Goal: Use online tool/utility: Utilize a website feature to perform a specific function

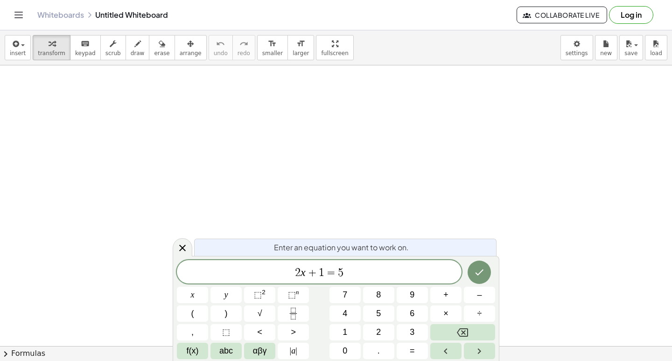
click at [178, 245] on icon at bounding box center [182, 247] width 11 height 11
click at [183, 247] on icon at bounding box center [182, 248] width 7 height 7
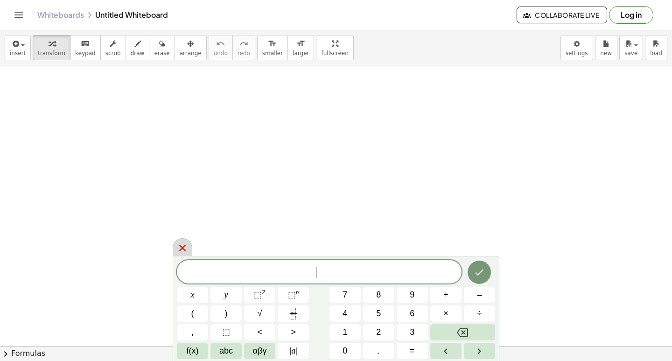
click at [187, 245] on icon at bounding box center [182, 247] width 11 height 11
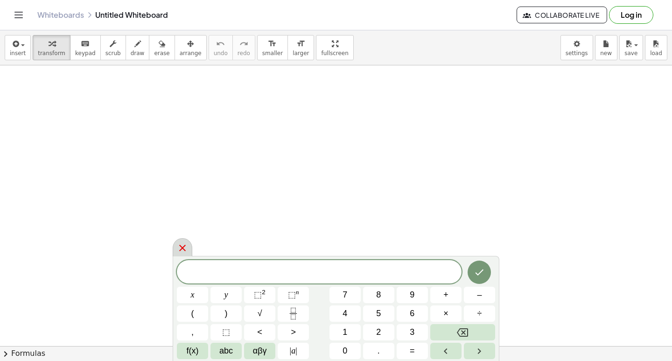
click at [174, 248] on body "Graspable Math Activities Get Started Activity Bank Assigned Work Classes White…" at bounding box center [336, 180] width 672 height 361
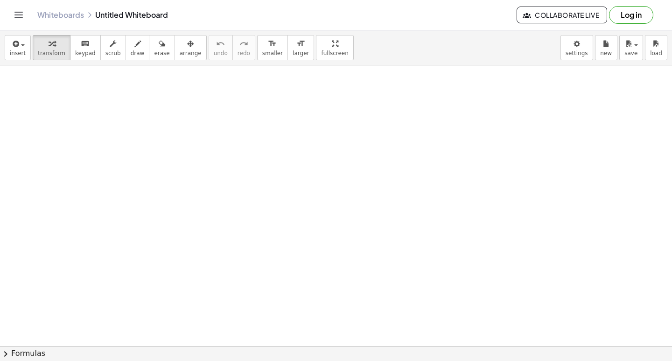
drag, startPoint x: 212, startPoint y: 276, endPoint x: 214, endPoint y: 289, distance: 12.8
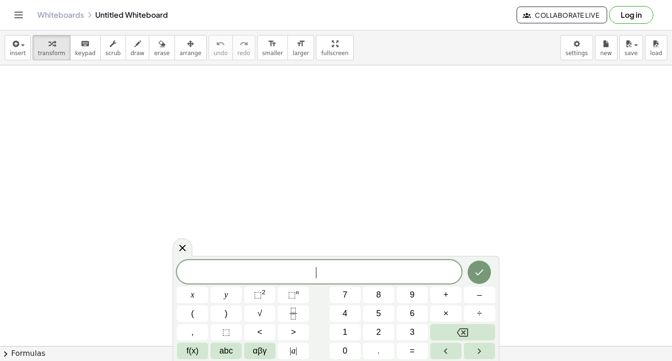
drag, startPoint x: 258, startPoint y: 273, endPoint x: 259, endPoint y: 281, distance: 8.0
click at [259, 281] on div "​" at bounding box center [319, 271] width 285 height 23
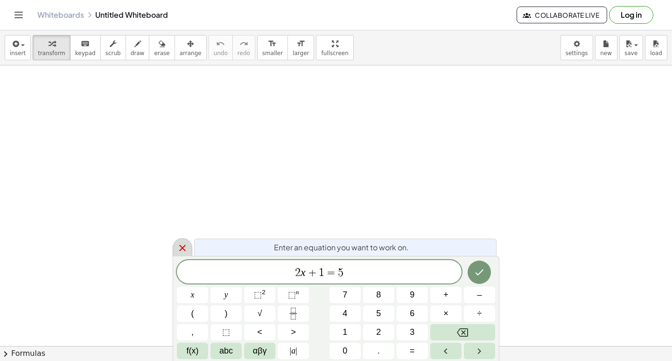
click at [180, 249] on icon at bounding box center [182, 247] width 11 height 11
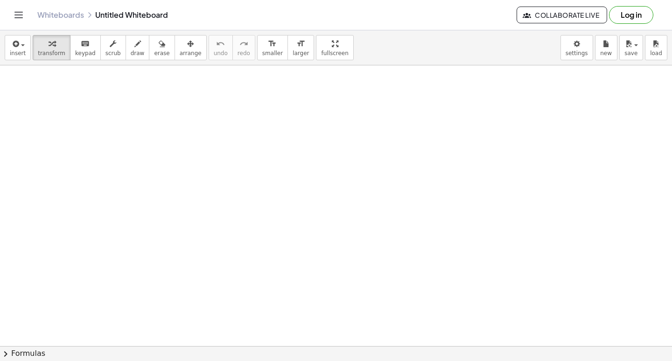
drag, startPoint x: 187, startPoint y: 247, endPoint x: 197, endPoint y: 246, distance: 10.0
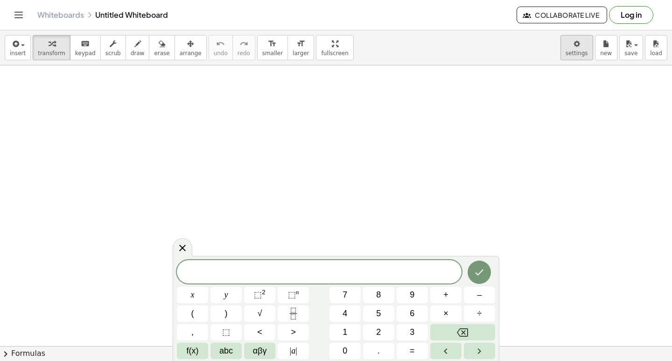
click at [576, 42] on body "Graspable Math Activities Get Started Activity Bank Assigned Work Classes White…" at bounding box center [336, 180] width 672 height 361
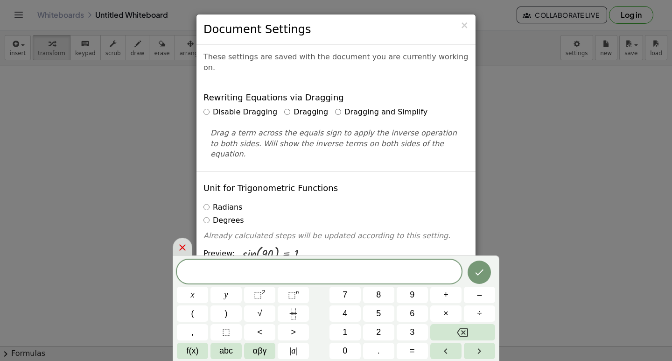
click at [185, 240] on div at bounding box center [183, 247] width 20 height 18
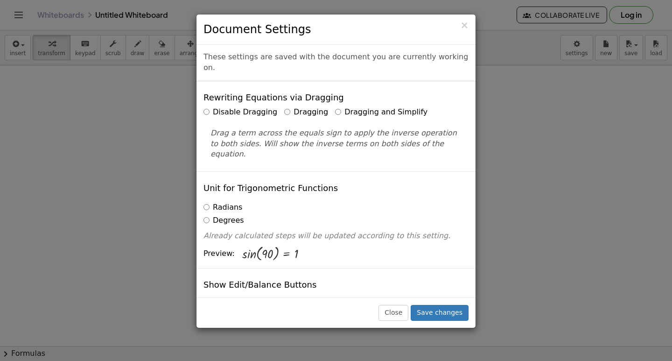
click at [335, 107] on label "Dragging and Simplify" at bounding box center [381, 112] width 92 height 11
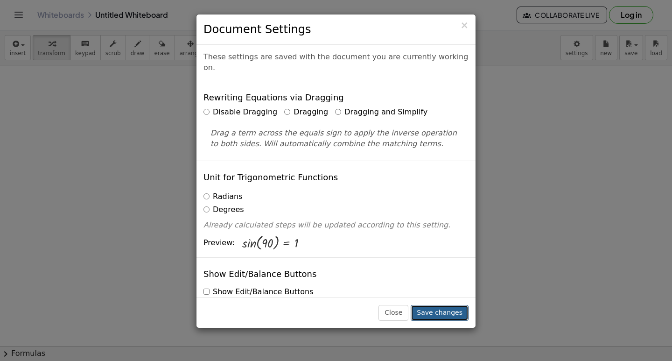
click at [441, 310] on button "Save changes" at bounding box center [440, 313] width 58 height 16
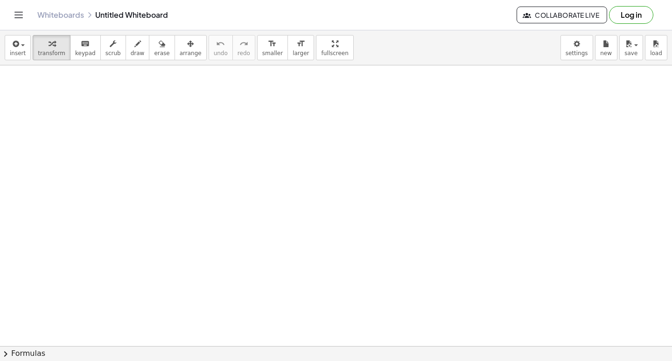
click at [48, 55] on button "transform" at bounding box center [52, 47] width 38 height 25
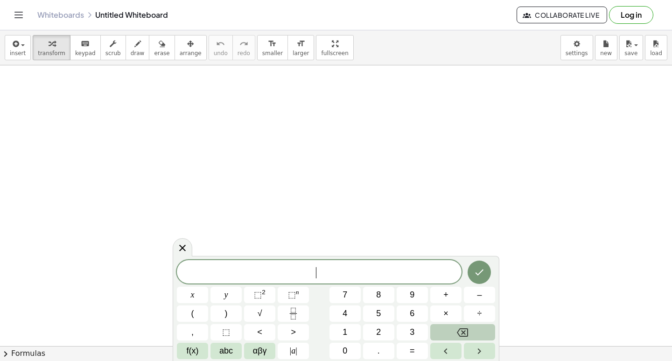
click at [452, 332] on button "Backspace" at bounding box center [463, 332] width 65 height 16
click at [482, 324] on button "Backspace" at bounding box center [463, 332] width 65 height 16
click at [487, 304] on div "h f j j w i h g h ​ x y ⬚ 2 ⬚ n 7 8 9 + – ( ) √ 4 5 6 × ÷ , ⬚ < > 1 2 3 f(x) ab…" at bounding box center [336, 309] width 318 height 99
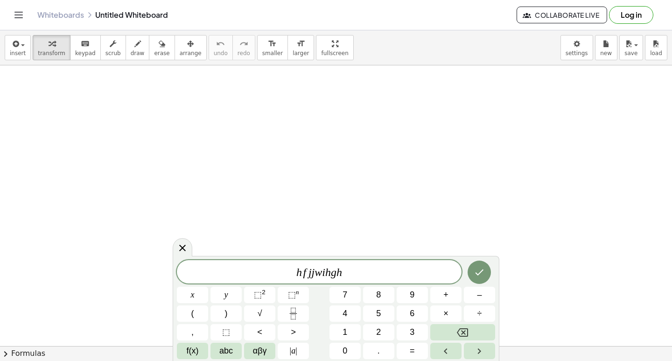
click at [498, 290] on div "h f j j w i h g h x y ⬚ 2 ⬚ n 7 8 9 + – ( ) √ 4 5 6 × ÷ , ⬚ < > 1 2 3 f(x) abc …" at bounding box center [336, 308] width 327 height 105
click at [484, 346] on icon "Right arrow" at bounding box center [479, 351] width 11 height 11
click at [484, 336] on button "Backspace" at bounding box center [463, 332] width 65 height 16
click at [482, 331] on button "Backspace" at bounding box center [463, 332] width 65 height 16
click at [482, 329] on button "Backspace" at bounding box center [463, 332] width 65 height 16
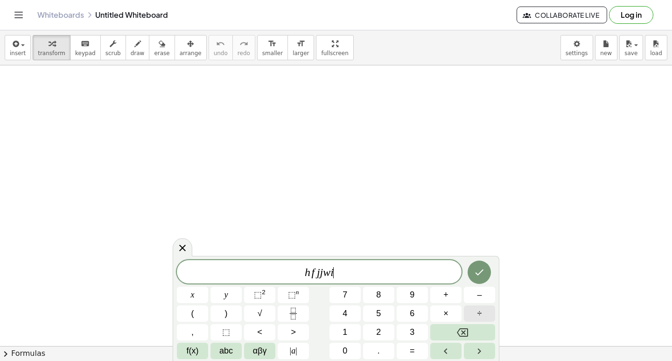
click at [473, 321] on button "÷" at bounding box center [479, 313] width 31 height 16
click at [473, 329] on button "Backspace" at bounding box center [463, 332] width 65 height 16
click at [475, 326] on button "Backspace" at bounding box center [463, 332] width 65 height 16
click at [482, 322] on div "h f j j w i ​ x y ⬚ 2 ⬚ n 7 8 9 + – ( ) √ 4 5 6 × ÷ , ⬚ < > 1 2 3 f(x) abc αβγ …" at bounding box center [336, 309] width 318 height 99
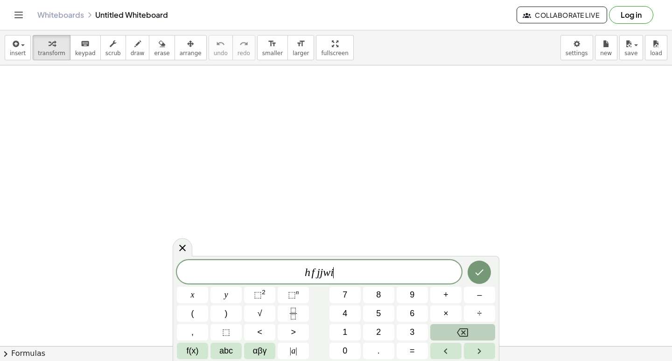
click at [485, 335] on button "Backspace" at bounding box center [463, 332] width 65 height 16
click at [485, 332] on button "Backspace" at bounding box center [463, 332] width 65 height 16
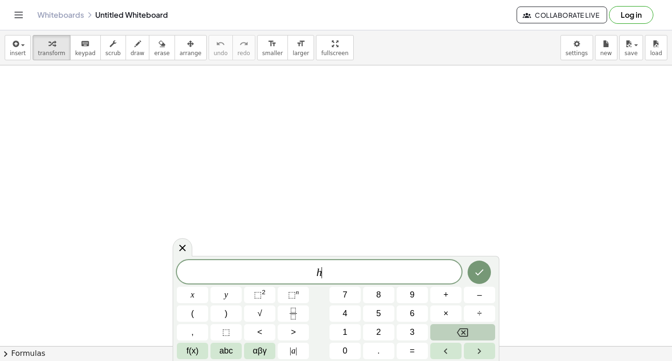
click at [485, 332] on button "Backspace" at bounding box center [463, 332] width 65 height 16
click at [489, 330] on button "Backspace" at bounding box center [463, 332] width 65 height 16
click at [355, 292] on button "7" at bounding box center [345, 295] width 31 height 16
click at [197, 291] on button "x" at bounding box center [192, 295] width 31 height 16
click at [481, 290] on span "–" at bounding box center [479, 295] width 5 height 13
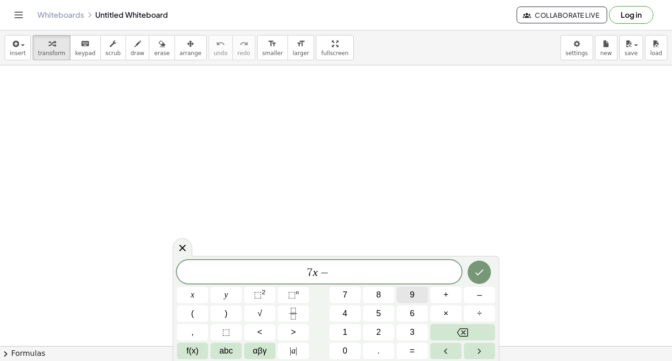
click at [415, 290] on span "9" at bounding box center [412, 295] width 5 height 13
click at [411, 347] on span "=" at bounding box center [412, 351] width 5 height 13
click at [349, 330] on button "1" at bounding box center [345, 332] width 31 height 16
click at [386, 328] on button "2" at bounding box center [378, 332] width 31 height 16
click at [480, 270] on icon "Done" at bounding box center [479, 272] width 11 height 11
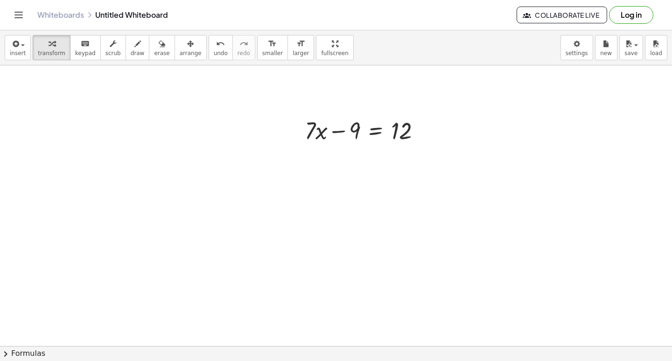
scroll to position [143, 0]
click at [342, 164] on div at bounding box center [336, 233] width 672 height 622
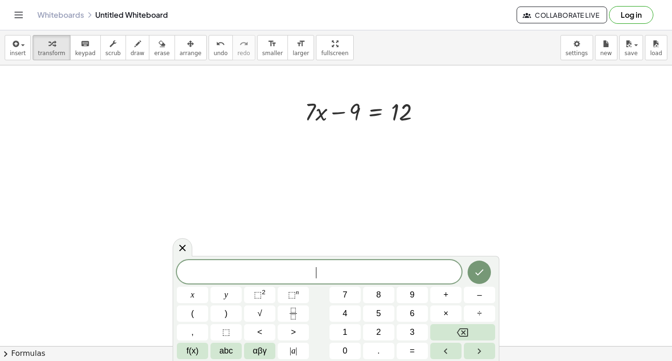
drag, startPoint x: 339, startPoint y: 172, endPoint x: 346, endPoint y: 176, distance: 7.1
click at [344, 176] on div at bounding box center [336, 233] width 672 height 622
click at [449, 206] on div at bounding box center [336, 233] width 672 height 622
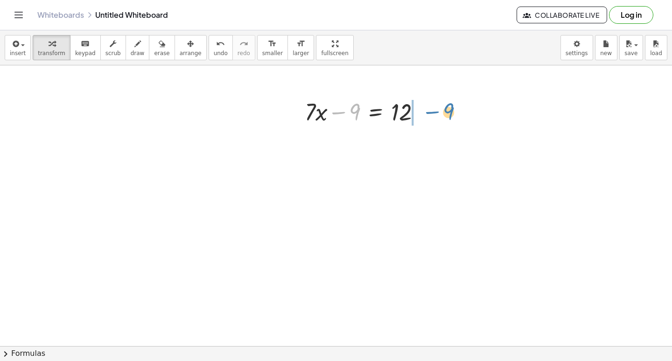
drag, startPoint x: 338, startPoint y: 113, endPoint x: 432, endPoint y: 113, distance: 94.3
click at [432, 113] on div at bounding box center [366, 111] width 133 height 32
click at [420, 148] on div at bounding box center [383, 143] width 166 height 32
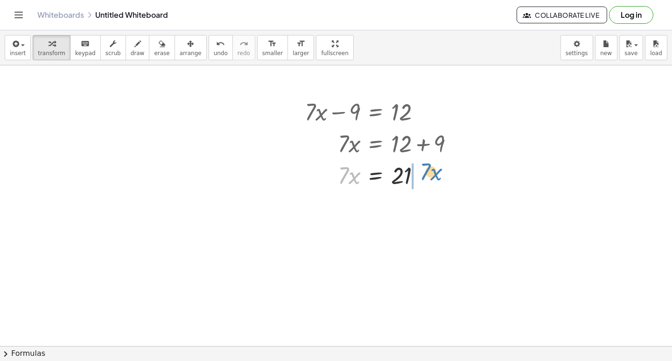
drag, startPoint x: 346, startPoint y: 175, endPoint x: 426, endPoint y: 172, distance: 80.8
click at [426, 172] on div at bounding box center [383, 175] width 166 height 32
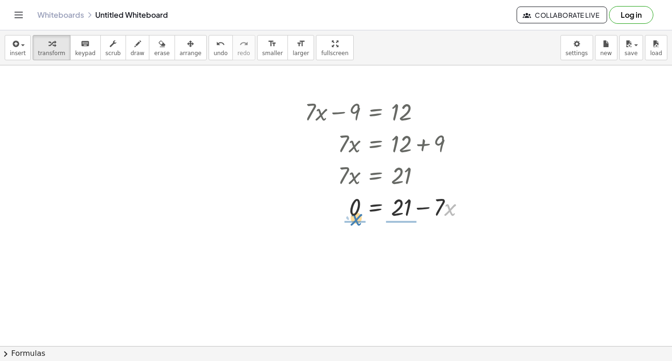
drag, startPoint x: 456, startPoint y: 200, endPoint x: 361, endPoint y: 199, distance: 94.3
click at [361, 203] on div at bounding box center [388, 207] width 177 height 32
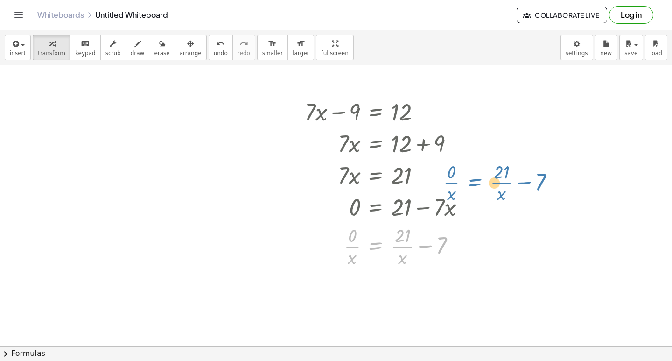
drag, startPoint x: 403, startPoint y: 238, endPoint x: 653, endPoint y: 100, distance: 286.1
click at [657, 88] on div "+ · 7 · x − 9 = 12 · 7 · x = + 12 + 9 · 7 · x = 21 0 = + 21 − · 7 · x · 0 · x =…" at bounding box center [336, 233] width 672 height 622
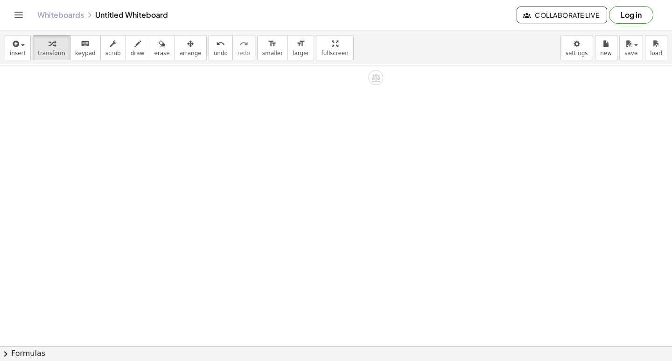
scroll to position [561, 0]
click at [345, 260] on div at bounding box center [336, 65] width 672 height 1123
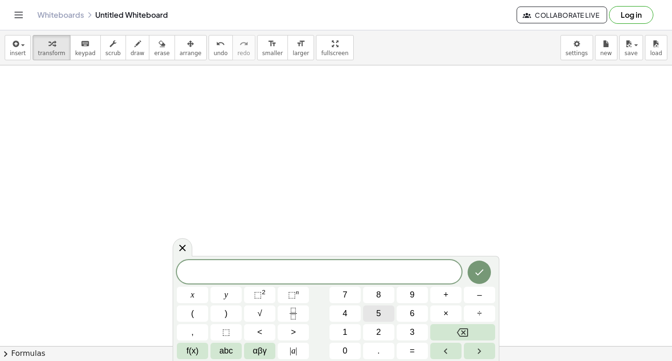
click at [378, 316] on span "5" at bounding box center [378, 313] width 5 height 13
click at [217, 294] on button "y" at bounding box center [226, 295] width 31 height 16
click at [444, 293] on span "+" at bounding box center [446, 295] width 5 height 13
click at [346, 328] on span "1" at bounding box center [345, 332] width 5 height 13
click at [351, 307] on button "4" at bounding box center [345, 313] width 31 height 16
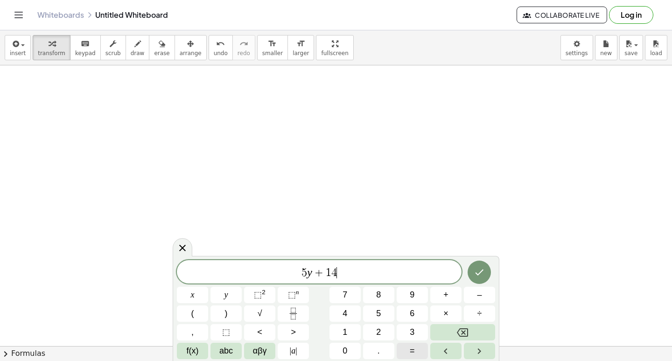
click at [405, 348] on button "=" at bounding box center [412, 351] width 31 height 16
click at [470, 291] on button "–" at bounding box center [479, 295] width 31 height 16
click at [380, 322] on div "5 y + 1 4 = − x y ⬚ 2 ⬚ n 7 8 9 + – ( ) √ 4 5 6 × ÷ , ⬚ < > 1 2 3 f(x) abc αβγ …" at bounding box center [336, 309] width 318 height 99
click at [378, 329] on span "2" at bounding box center [378, 332] width 5 height 13
click at [353, 331] on button "1" at bounding box center [345, 332] width 31 height 16
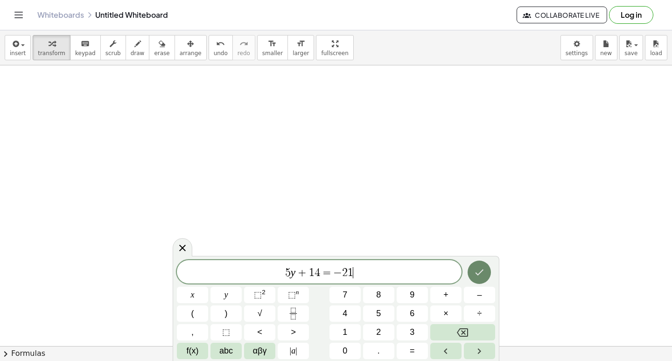
click at [485, 276] on icon "Done" at bounding box center [479, 272] width 11 height 11
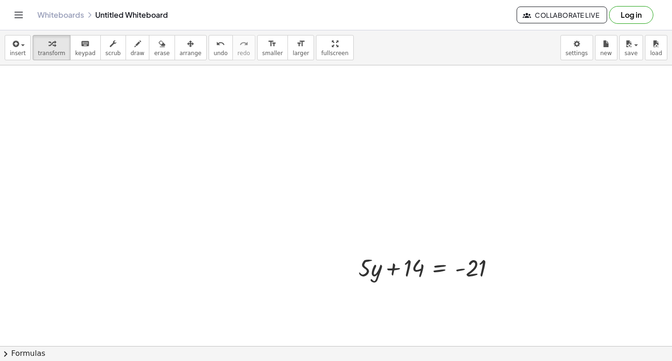
scroll to position [580, 0]
click at [664, 340] on div at bounding box center [336, 46] width 672 height 1123
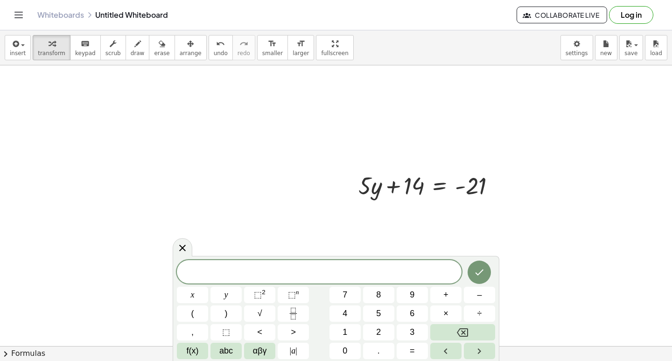
scroll to position [655, 0]
drag, startPoint x: 186, startPoint y: 249, endPoint x: 347, endPoint y: 289, distance: 165.8
click at [187, 249] on icon at bounding box center [182, 247] width 11 height 11
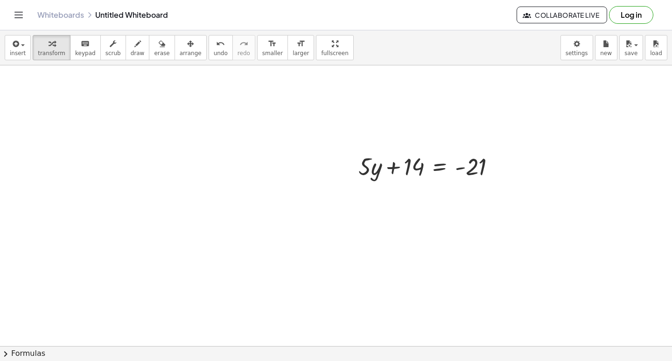
scroll to position [692, 0]
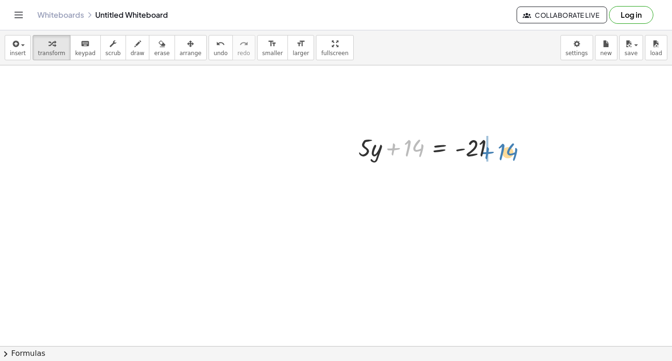
drag, startPoint x: 408, startPoint y: 144, endPoint x: 504, endPoint y: 145, distance: 96.2
click at [504, 145] on div at bounding box center [431, 147] width 154 height 32
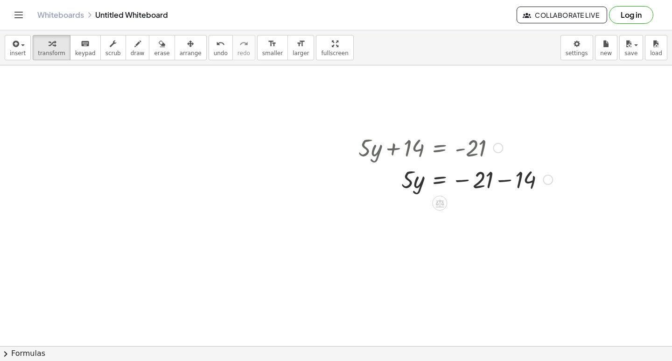
click at [493, 175] on div at bounding box center [456, 179] width 204 height 32
click at [496, 181] on div at bounding box center [456, 179] width 204 height 32
drag, startPoint x: 406, startPoint y: 212, endPoint x: 476, endPoint y: 234, distance: 73.3
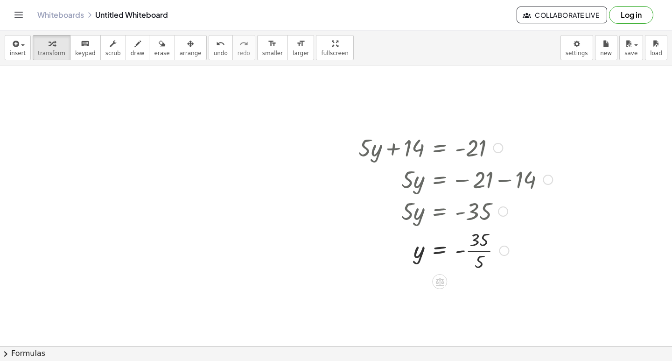
click at [478, 247] on div at bounding box center [456, 249] width 204 height 47
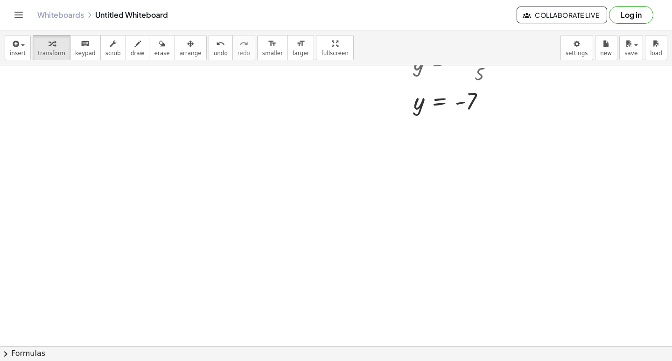
scroll to position [898, 0]
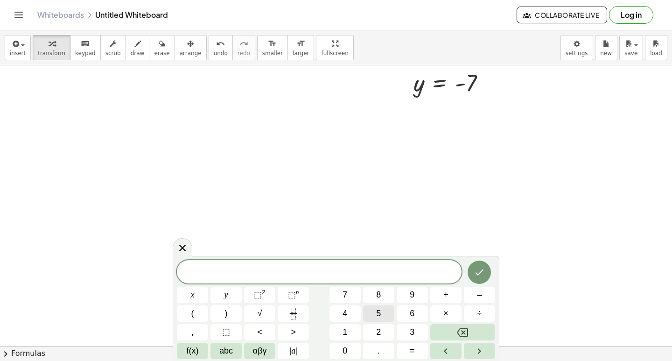
click at [380, 314] on span "5" at bounding box center [378, 313] width 5 height 13
click at [198, 293] on button "x" at bounding box center [192, 295] width 31 height 16
click at [471, 294] on button "–" at bounding box center [479, 295] width 31 height 16
click at [410, 290] on span "9" at bounding box center [412, 295] width 5 height 13
click at [409, 349] on button "=" at bounding box center [412, 351] width 31 height 16
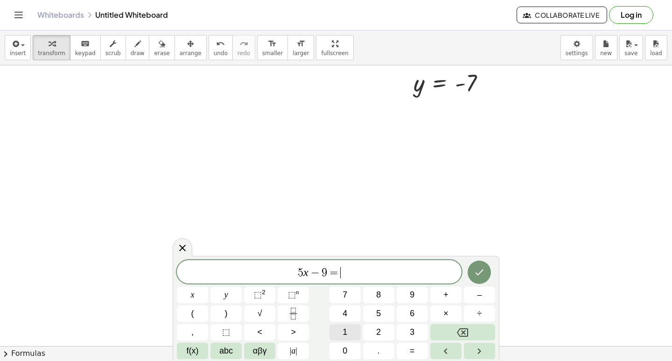
click at [354, 329] on button "1" at bounding box center [345, 332] width 31 height 16
click at [353, 329] on button "1" at bounding box center [345, 332] width 31 height 16
click at [486, 275] on button "Done" at bounding box center [479, 272] width 23 height 23
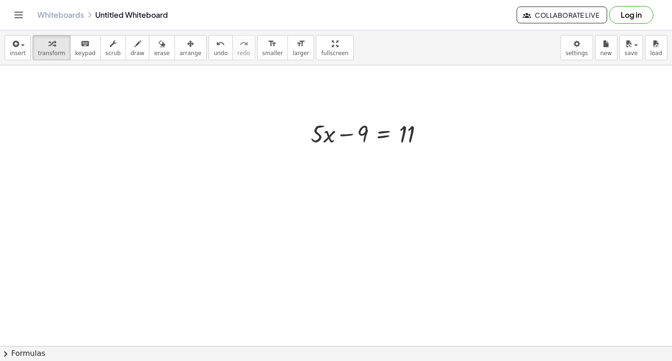
scroll to position [1066, 0]
drag, startPoint x: 365, startPoint y: 122, endPoint x: 438, endPoint y: 127, distance: 73.9
click at [438, 127] on div "− 9 + · 5 · x − 9 = 11" at bounding box center [367, 128] width 141 height 36
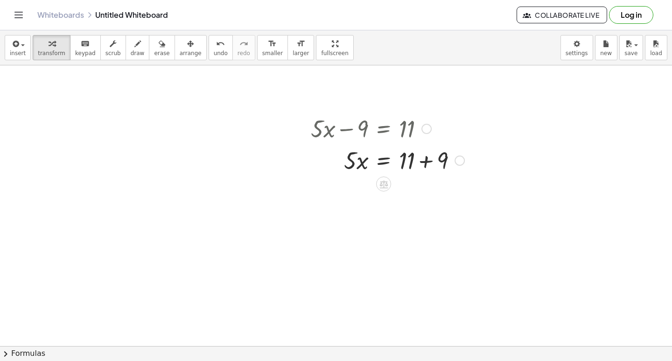
click at [424, 155] on div at bounding box center [387, 160] width 163 height 32
drag, startPoint x: 354, startPoint y: 211, endPoint x: 351, endPoint y: 202, distance: 9.5
drag, startPoint x: 353, startPoint y: 197, endPoint x: 398, endPoint y: 228, distance: 55.0
click at [409, 199] on div at bounding box center [381, 192] width 174 height 32
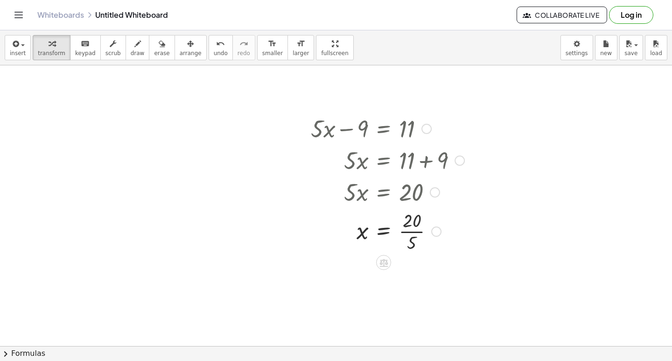
click at [409, 225] on div at bounding box center [387, 230] width 163 height 47
click at [410, 230] on div at bounding box center [387, 230] width 163 height 47
drag, startPoint x: 473, startPoint y: 265, endPoint x: 672, endPoint y: 113, distance: 250.1
click at [672, 113] on div "+ · 7 · x − 9 = 12 · 7 · x = + 12 + 9 · 7 · x = 21 0 = + 21 − · 7 · x 7 = 21 0 …" at bounding box center [336, 205] width 672 height 281
click at [131, 44] on div "button" at bounding box center [138, 43] width 14 height 11
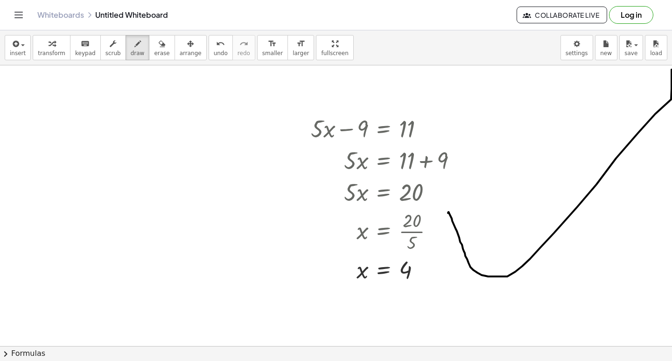
drag, startPoint x: 449, startPoint y: 212, endPoint x: 593, endPoint y: 98, distance: 184.2
click at [666, 71] on div "+ · 7 · x − 9 = 12 · 7 · x = + 12 + 9 · 7 · x = 21 0 = + 21 − · 7 · x 7 = 21 0 …" at bounding box center [336, 205] width 672 height 281
click at [38, 61] on div "insert select one: Math Expression Function Text Youtube Video Graphing Geometr…" at bounding box center [336, 47] width 672 height 35
click at [43, 48] on div "button" at bounding box center [52, 43] width 28 height 11
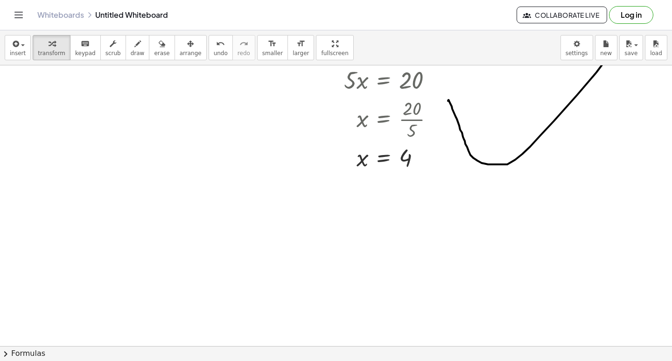
scroll to position [1197, 0]
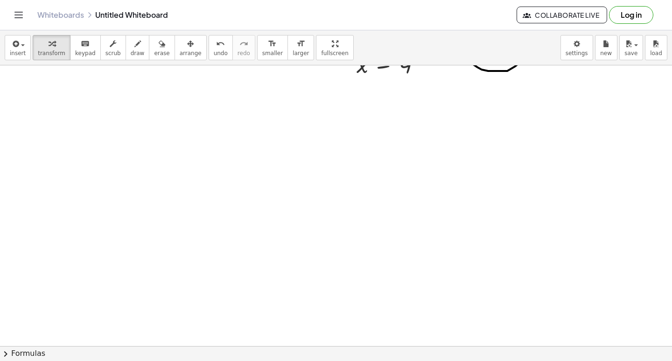
scroll to position [1290, 0]
click at [134, 40] on icon "button" at bounding box center [137, 43] width 7 height 11
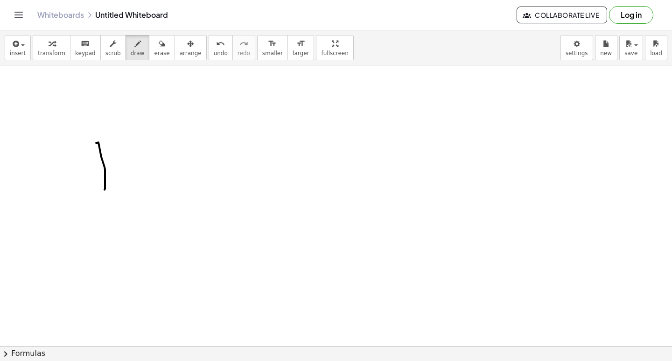
drag, startPoint x: 100, startPoint y: 152, endPoint x: 101, endPoint y: 199, distance: 47.2
drag, startPoint x: 106, startPoint y: 177, endPoint x: 136, endPoint y: 183, distance: 30.8
drag, startPoint x: 141, startPoint y: 148, endPoint x: 142, endPoint y: 205, distance: 57.0
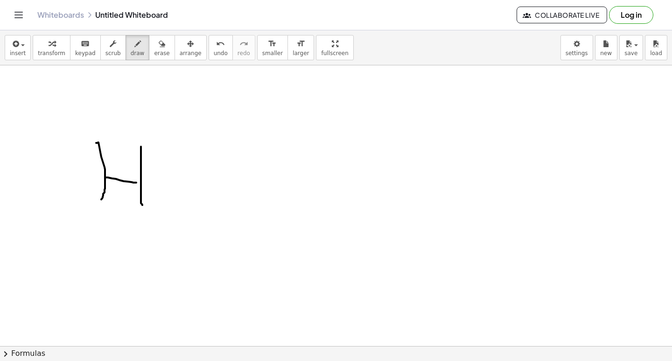
drag, startPoint x: 162, startPoint y: 178, endPoint x: 157, endPoint y: 183, distance: 7.3
drag, startPoint x: 183, startPoint y: 156, endPoint x: 179, endPoint y: 192, distance: 36.2
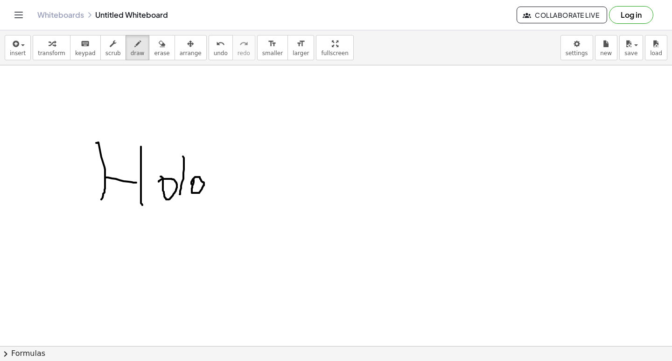
drag, startPoint x: 194, startPoint y: 180, endPoint x: 189, endPoint y: 191, distance: 11.7
drag, startPoint x: 203, startPoint y: 184, endPoint x: 204, endPoint y: 194, distance: 10.8
drag, startPoint x: 229, startPoint y: 183, endPoint x: 237, endPoint y: 208, distance: 26.4
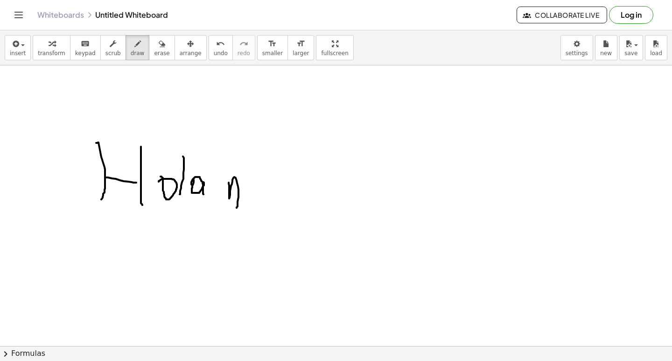
drag, startPoint x: 258, startPoint y: 190, endPoint x: 284, endPoint y: 212, distance: 34.4
drag, startPoint x: 324, startPoint y: 193, endPoint x: 289, endPoint y: 234, distance: 54.0
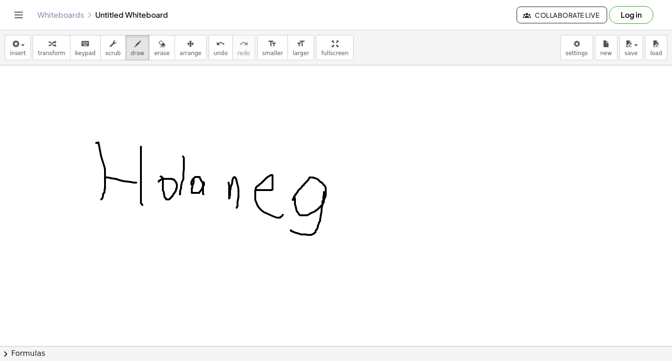
drag, startPoint x: 333, startPoint y: 191, endPoint x: 342, endPoint y: 194, distance: 9.9
drag, startPoint x: 333, startPoint y: 201, endPoint x: 337, endPoint y: 185, distance: 16.7
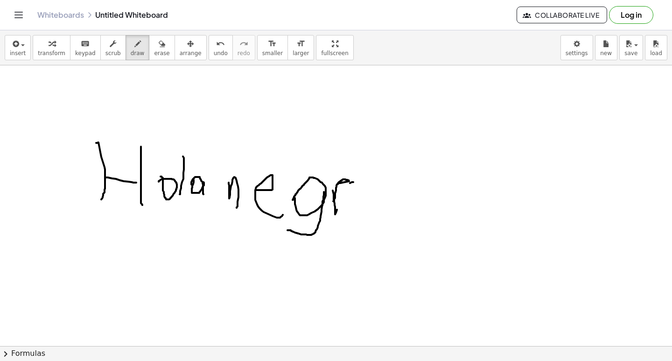
drag, startPoint x: 380, startPoint y: 185, endPoint x: 284, endPoint y: 217, distance: 100.7
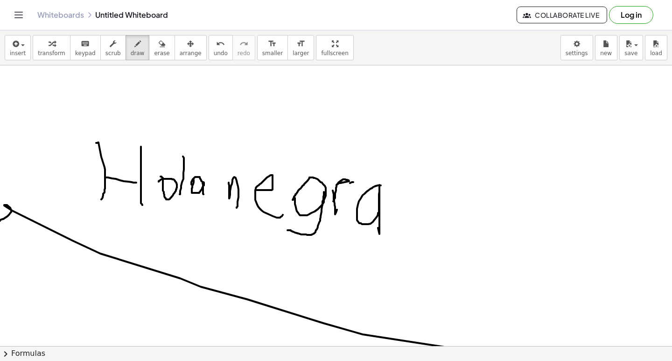
drag, startPoint x: 0, startPoint y: 221, endPoint x: 659, endPoint y: 359, distance: 673.6
click at [671, 360] on html "Graspable Math Activities Get Started Activity Bank Assigned Work Classes White…" at bounding box center [336, 180] width 672 height 361
click at [154, 50] on span "erase" at bounding box center [161, 53] width 15 height 7
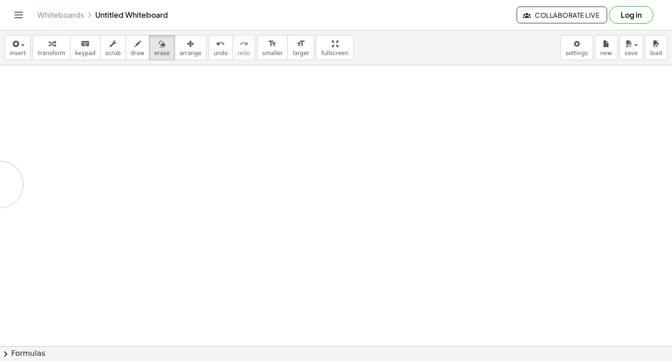
drag, startPoint x: 106, startPoint y: 149, endPoint x: 258, endPoint y: 61, distance: 176.1
drag, startPoint x: 258, startPoint y: 61, endPoint x: 272, endPoint y: 64, distance: 14.3
click at [272, 64] on div "insert select one: Math Expression Function Text Youtube Video Graphing Geometr…" at bounding box center [336, 195] width 672 height 331
click at [131, 51] on span "draw" at bounding box center [138, 53] width 14 height 7
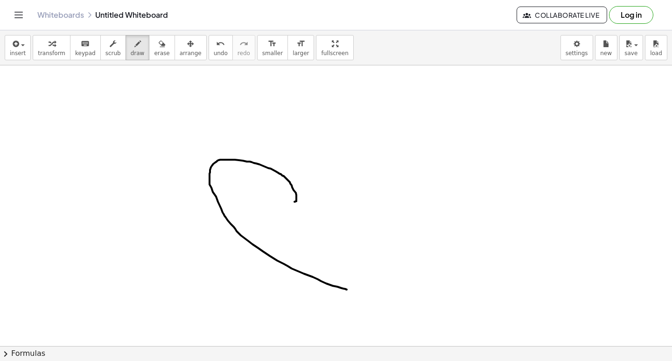
drag, startPoint x: 296, startPoint y: 201, endPoint x: 282, endPoint y: 242, distance: 43.3
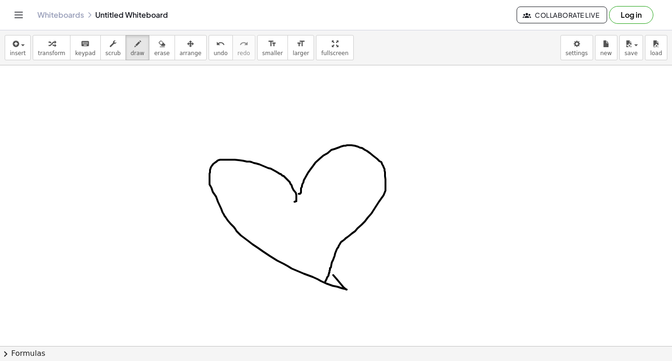
drag, startPoint x: 300, startPoint y: 193, endPoint x: 288, endPoint y: 263, distance: 70.7
drag, startPoint x: 263, startPoint y: 207, endPoint x: 291, endPoint y: 231, distance: 36.8
drag, startPoint x: 301, startPoint y: 215, endPoint x: 309, endPoint y: 220, distance: 8.8
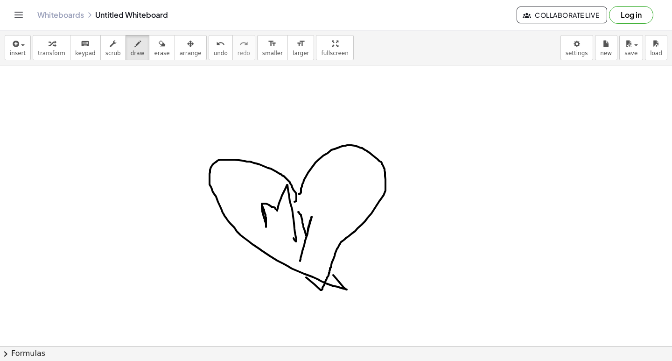
drag, startPoint x: 332, startPoint y: 181, endPoint x: 351, endPoint y: 238, distance: 60.5
click at [157, 49] on button "erase" at bounding box center [162, 47] width 26 height 25
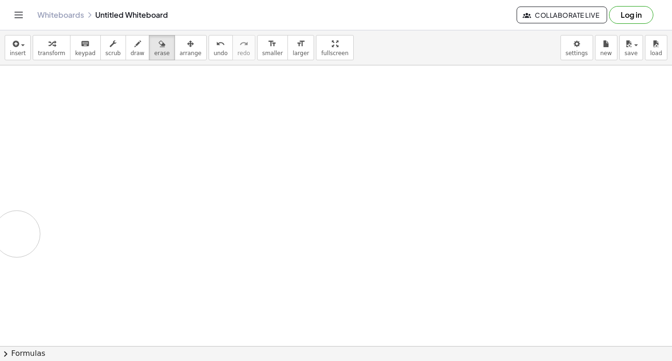
drag, startPoint x: 304, startPoint y: 197, endPoint x: 437, endPoint y: 225, distance: 135.5
click at [56, 39] on div "button" at bounding box center [52, 43] width 28 height 11
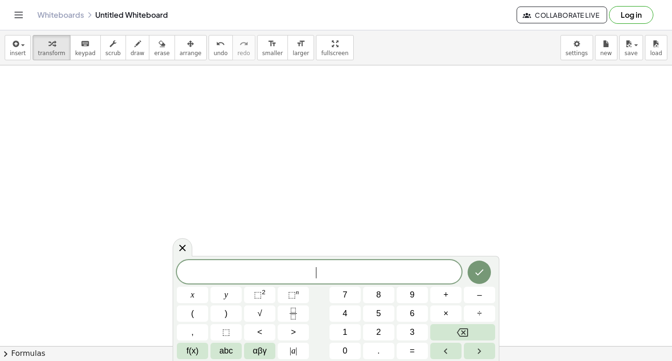
click at [284, 276] on span "​" at bounding box center [319, 272] width 285 height 13
click at [371, 293] on button "8" at bounding box center [378, 295] width 31 height 16
click at [197, 292] on button "x" at bounding box center [192, 295] width 31 height 16
click at [441, 292] on button "+" at bounding box center [446, 295] width 31 height 16
click at [372, 334] on button "2" at bounding box center [378, 332] width 31 height 16
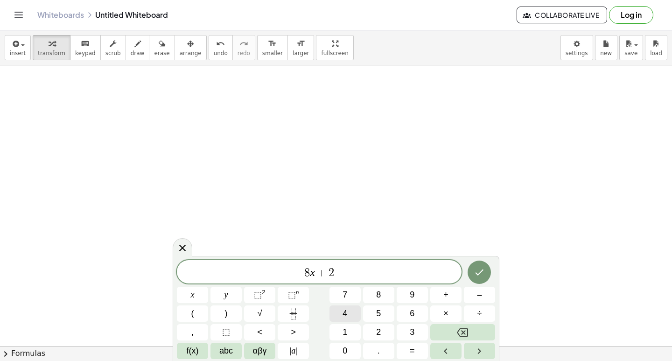
click at [346, 321] on button "4" at bounding box center [345, 313] width 31 height 16
click at [458, 335] on button "Backspace" at bounding box center [463, 332] width 65 height 16
click at [338, 329] on button "1" at bounding box center [345, 332] width 31 height 16
click at [418, 353] on button "=" at bounding box center [412, 351] width 31 height 16
click at [380, 311] on span "5" at bounding box center [378, 313] width 5 height 13
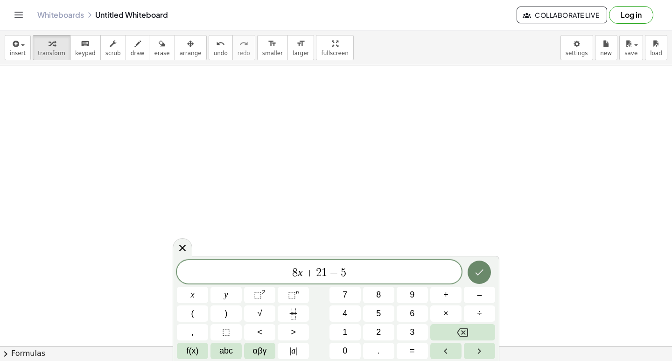
click at [480, 271] on icon "Done" at bounding box center [479, 272] width 11 height 11
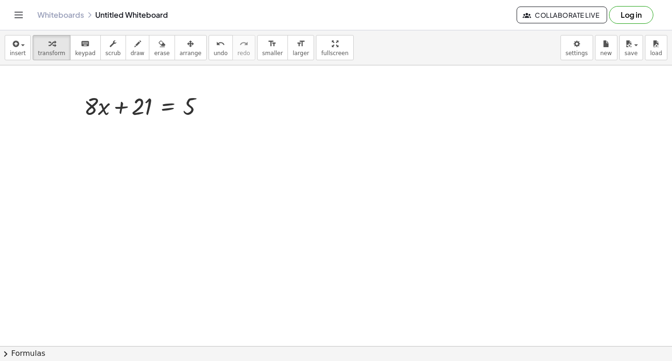
scroll to position [1328, 0]
drag, startPoint x: 135, startPoint y: 100, endPoint x: 213, endPoint y: 108, distance: 78.4
click at [213, 108] on div at bounding box center [147, 97] width 137 height 32
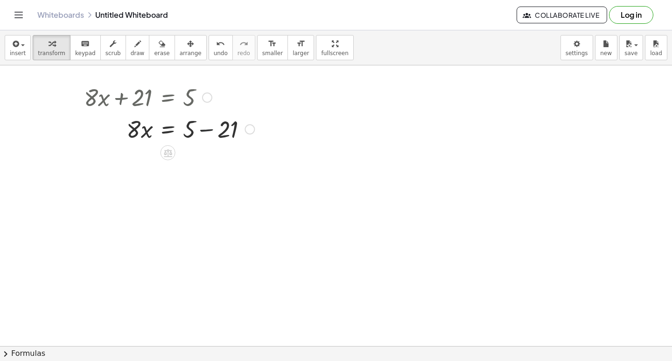
click at [204, 128] on div at bounding box center [169, 129] width 180 height 32
drag, startPoint x: 133, startPoint y: 158, endPoint x: 200, endPoint y: 180, distance: 71.2
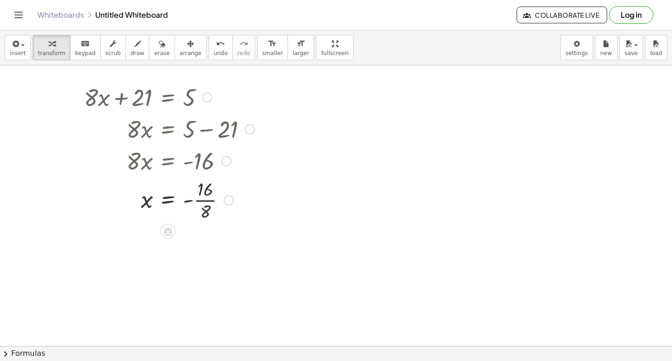
click at [207, 200] on div at bounding box center [169, 199] width 180 height 47
drag, startPoint x: 436, startPoint y: 203, endPoint x: 367, endPoint y: 214, distance: 69.1
drag, startPoint x: 379, startPoint y: 228, endPoint x: 386, endPoint y: 220, distance: 11.2
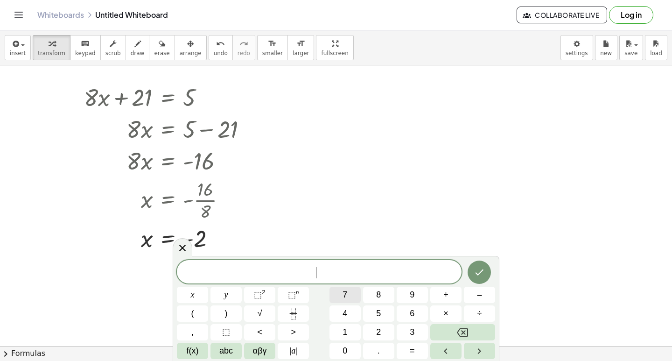
click at [346, 295] on span "7" at bounding box center [345, 295] width 5 height 13
click at [190, 288] on button "x" at bounding box center [192, 295] width 31 height 16
click at [446, 293] on span "+" at bounding box center [446, 295] width 5 height 13
click at [223, 289] on button "y" at bounding box center [226, 295] width 31 height 16
click at [415, 348] on button "=" at bounding box center [412, 351] width 31 height 16
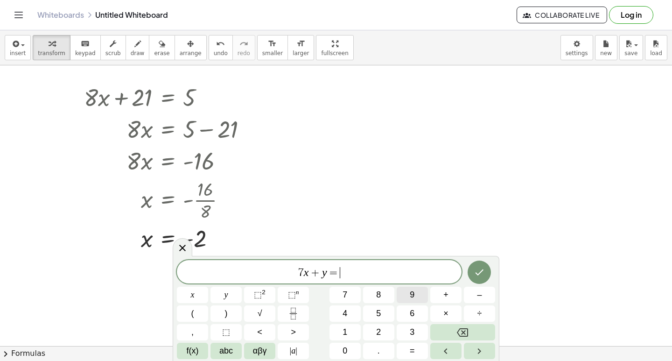
click at [404, 290] on button "9" at bounding box center [412, 295] width 31 height 16
click at [484, 275] on icon "Done" at bounding box center [479, 272] width 11 height 11
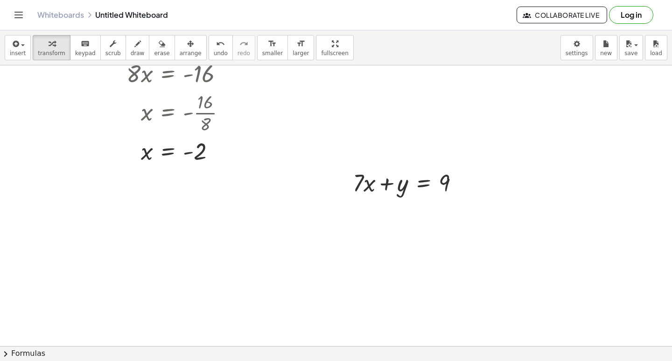
scroll to position [1452, 0]
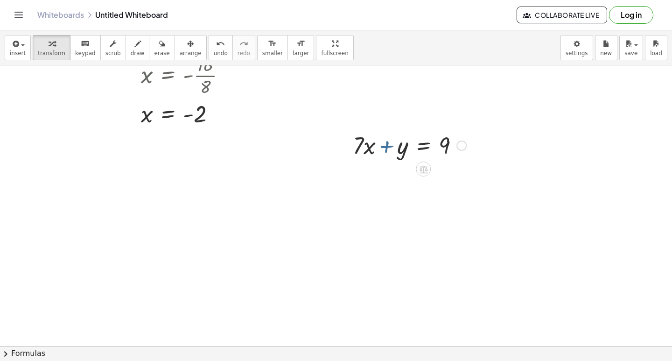
click at [388, 148] on div at bounding box center [409, 145] width 123 height 32
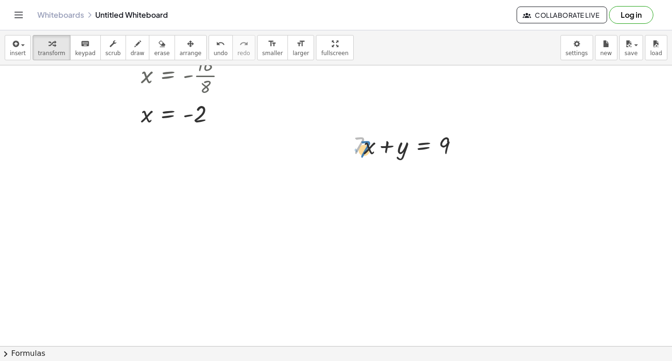
drag, startPoint x: 356, startPoint y: 144, endPoint x: 362, endPoint y: 148, distance: 7.3
click at [362, 148] on div at bounding box center [409, 145] width 123 height 32
drag, startPoint x: 357, startPoint y: 146, endPoint x: 468, endPoint y: 145, distance: 110.7
click at [460, 176] on div at bounding box center [432, 177] width 168 height 32
drag, startPoint x: 490, startPoint y: 252, endPoint x: 495, endPoint y: 239, distance: 13.6
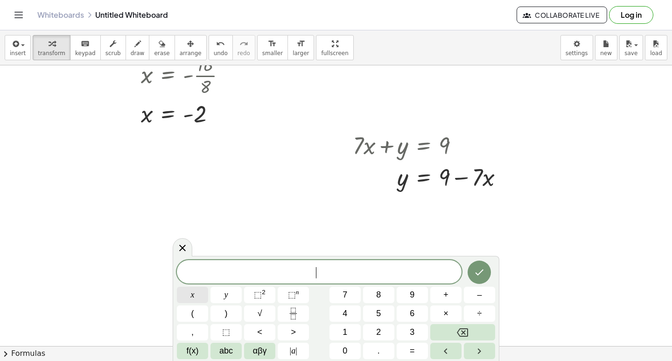
click at [197, 295] on button "x" at bounding box center [192, 295] width 31 height 16
click at [468, 291] on button "–" at bounding box center [479, 295] width 31 height 16
click at [340, 309] on button "4" at bounding box center [345, 313] width 31 height 16
click at [231, 290] on button "y" at bounding box center [226, 295] width 31 height 16
click at [412, 349] on span "=" at bounding box center [412, 351] width 5 height 13
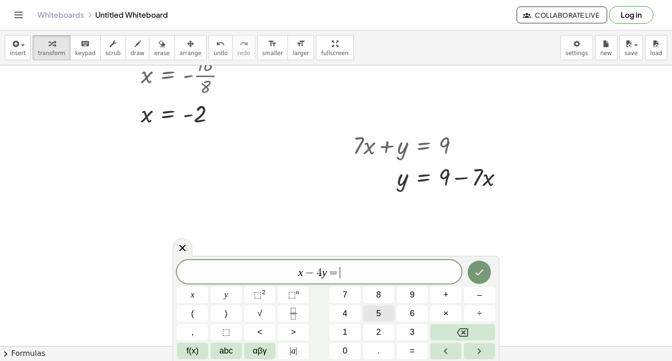
click at [389, 316] on button "5" at bounding box center [378, 313] width 31 height 16
click at [481, 270] on icon "Done" at bounding box center [479, 272] width 11 height 11
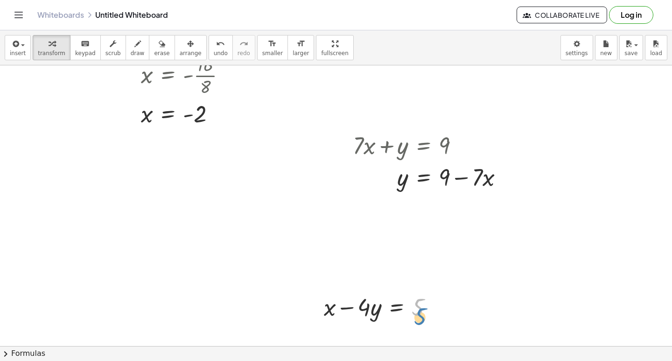
drag, startPoint x: 437, startPoint y: 301, endPoint x: 438, endPoint y: 309, distance: 8.4
click at [438, 309] on div at bounding box center [382, 306] width 126 height 32
drag, startPoint x: 437, startPoint y: 308, endPoint x: 191, endPoint y: 205, distance: 266.2
drag, startPoint x: 126, startPoint y: 207, endPoint x: 119, endPoint y: 213, distance: 8.9
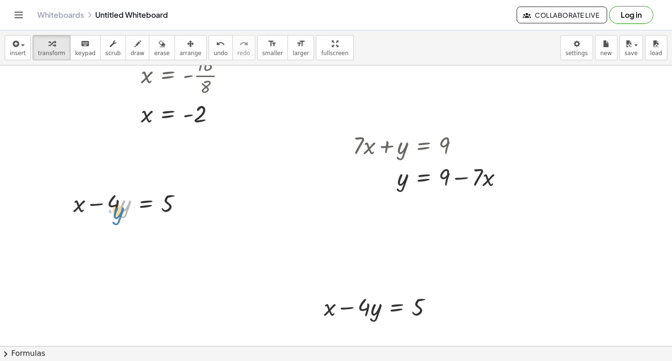
click at [119, 213] on div at bounding box center [132, 203] width 126 height 32
drag, startPoint x: 117, startPoint y: 199, endPoint x: 114, endPoint y: 205, distance: 6.3
click at [117, 207] on div at bounding box center [132, 203] width 126 height 32
drag, startPoint x: 98, startPoint y: 199, endPoint x: 178, endPoint y: 198, distance: 80.3
click at [178, 198] on div at bounding box center [132, 203] width 126 height 32
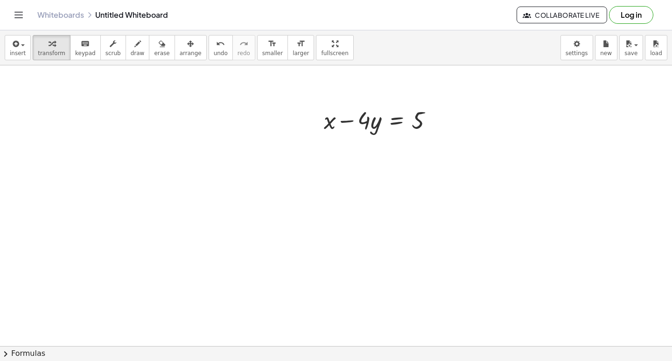
scroll to position [1720, 0]
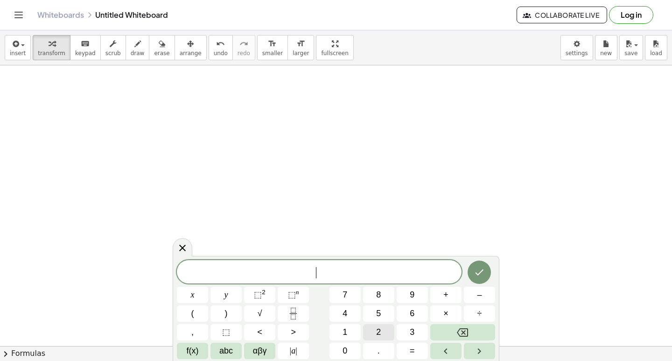
click at [378, 326] on span "2" at bounding box center [378, 332] width 5 height 13
click at [226, 297] on span "y" at bounding box center [227, 295] width 4 height 13
click at [446, 291] on span "+" at bounding box center [446, 295] width 5 height 13
click at [383, 293] on button "8" at bounding box center [378, 295] width 31 height 16
click at [187, 294] on button "x" at bounding box center [192, 295] width 31 height 16
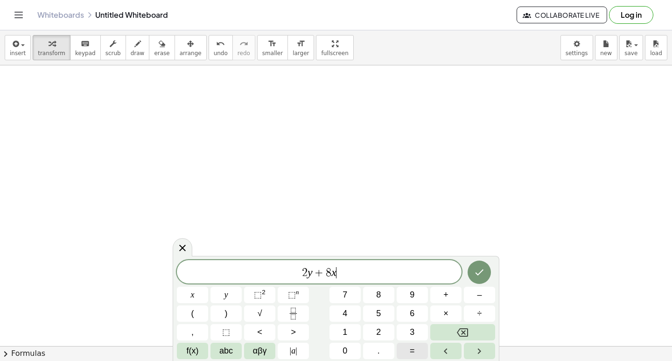
click at [415, 351] on span "=" at bounding box center [412, 351] width 5 height 13
click at [385, 332] on button "2" at bounding box center [378, 332] width 31 height 16
click at [352, 310] on button "4" at bounding box center [345, 313] width 31 height 16
click at [477, 265] on button "Done" at bounding box center [479, 272] width 23 height 23
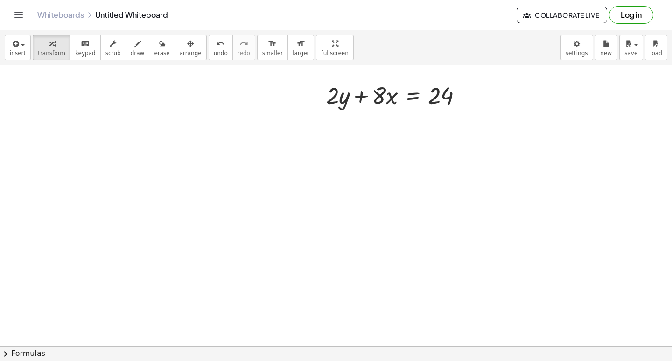
scroll to position [1897, 0]
click at [378, 107] on div at bounding box center [398, 101] width 153 height 32
drag, startPoint x: 368, startPoint y: 102, endPoint x: 461, endPoint y: 108, distance: 93.1
click at [461, 108] on div at bounding box center [398, 101] width 153 height 32
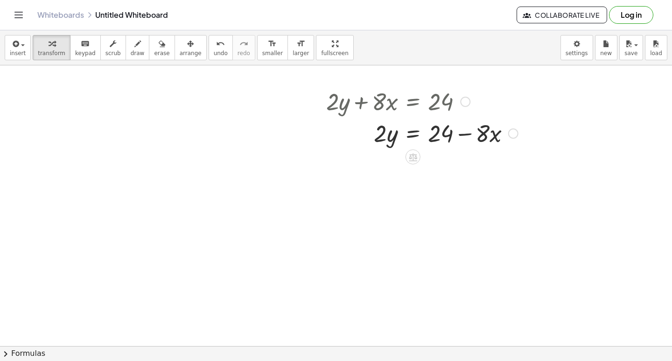
click at [466, 132] on div at bounding box center [422, 133] width 201 height 32
drag, startPoint x: 381, startPoint y: 132, endPoint x: 466, endPoint y: 155, distance: 88.6
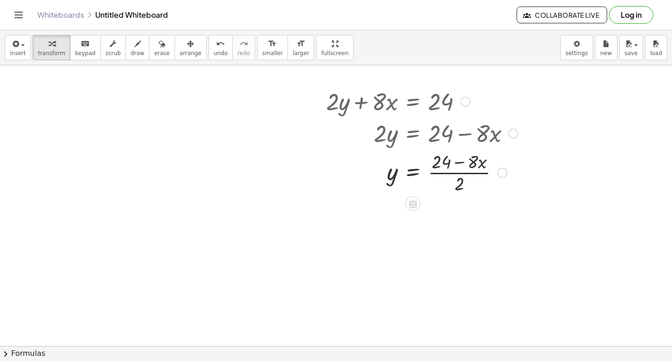
drag, startPoint x: 439, startPoint y: 162, endPoint x: 446, endPoint y: 182, distance: 20.4
click at [438, 167] on div at bounding box center [422, 171] width 201 height 47
click at [457, 189] on div at bounding box center [422, 171] width 201 height 47
drag, startPoint x: 452, startPoint y: 183, endPoint x: 344, endPoint y: 170, distance: 108.2
click at [347, 171] on div at bounding box center [422, 171] width 201 height 47
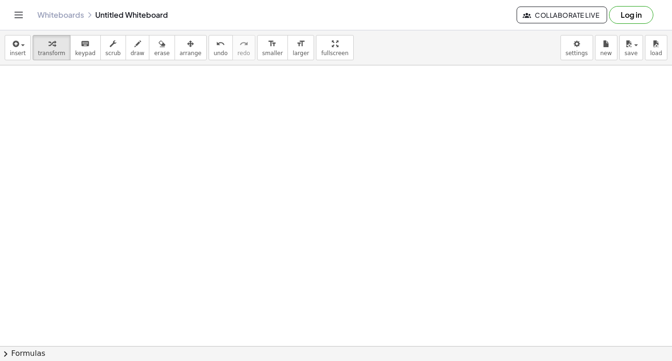
scroll to position [2973, 0]
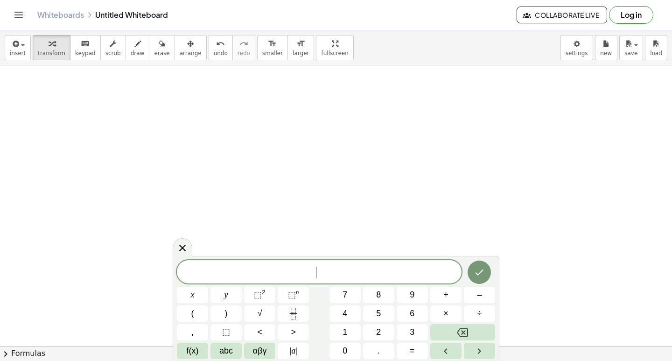
scroll to position [2843, 0]
click at [351, 308] on button "4" at bounding box center [345, 313] width 31 height 16
click at [184, 293] on button "x" at bounding box center [192, 295] width 31 height 16
click at [482, 290] on span "–" at bounding box center [479, 295] width 5 height 13
click at [378, 336] on span "2" at bounding box center [378, 332] width 5 height 13
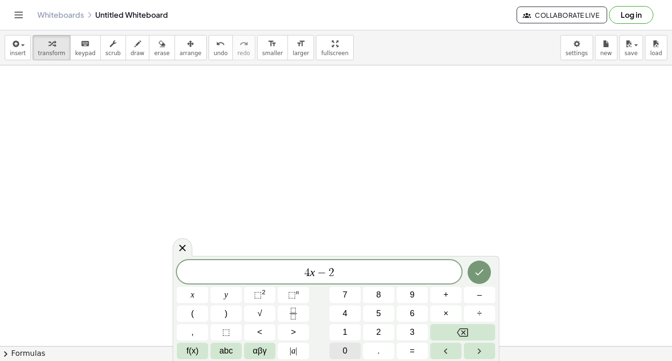
click at [325, 336] on div "4 x − 2 ​ x y ⬚ 2 ⬚ n 7 8 9 + – ( ) √ 4 5 6 × ÷ , ⬚ < > 1 2 3 f(x) abc αβγ | a …" at bounding box center [336, 309] width 318 height 99
click at [236, 288] on button "y" at bounding box center [226, 295] width 31 height 16
click at [453, 329] on button "Backspace" at bounding box center [463, 332] width 65 height 16
click at [344, 342] on div "4 x − 2 ​ x y ⬚ 2 ⬚ n 7 8 9 + – ( ) √ 4 5 6 × ÷ , ⬚ < > 1 2 3 f(x) abc αβγ | a …" at bounding box center [336, 309] width 318 height 99
click at [336, 347] on button "0" at bounding box center [345, 351] width 31 height 16
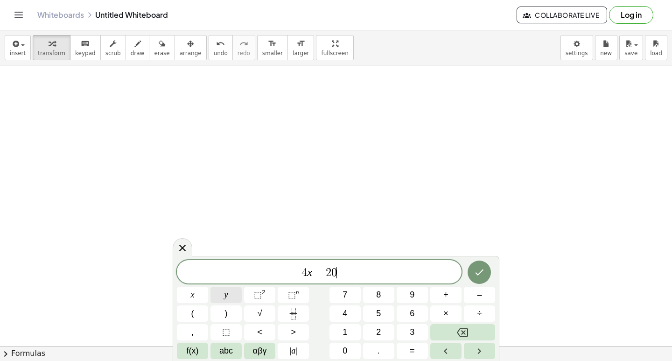
click at [233, 292] on button "y" at bounding box center [226, 295] width 31 height 16
click at [415, 350] on button "=" at bounding box center [412, 351] width 31 height 16
click at [414, 310] on span "6" at bounding box center [412, 313] width 5 height 13
click at [351, 347] on button "0" at bounding box center [345, 351] width 31 height 16
click at [482, 268] on icon "Done" at bounding box center [479, 272] width 11 height 11
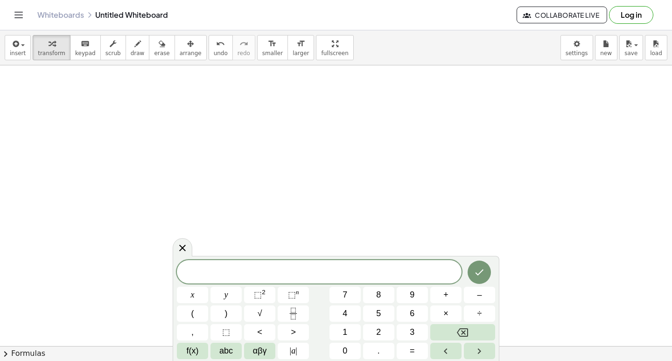
scroll to position [6714, 0]
click at [187, 247] on icon at bounding box center [182, 247] width 11 height 11
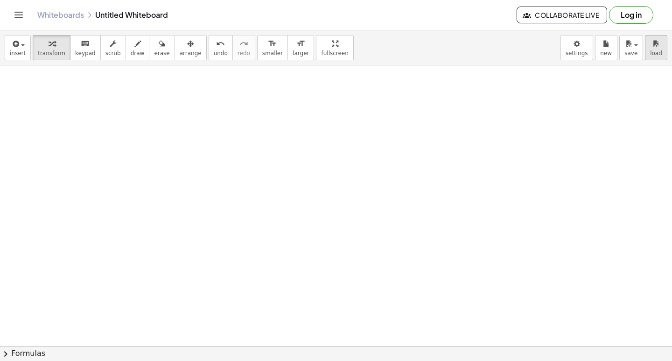
scroll to position [2897, 0]
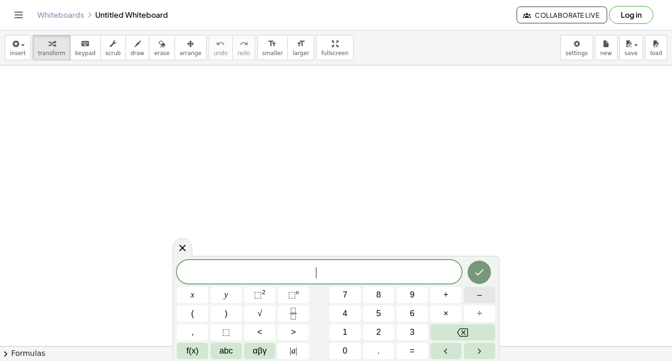
click at [478, 292] on span "–" at bounding box center [479, 295] width 5 height 13
click at [369, 328] on button "2" at bounding box center [378, 332] width 31 height 16
click at [191, 293] on span "x" at bounding box center [193, 295] width 4 height 13
click at [452, 291] on button "+" at bounding box center [446, 295] width 31 height 16
click at [378, 308] on span "5" at bounding box center [378, 313] width 5 height 13
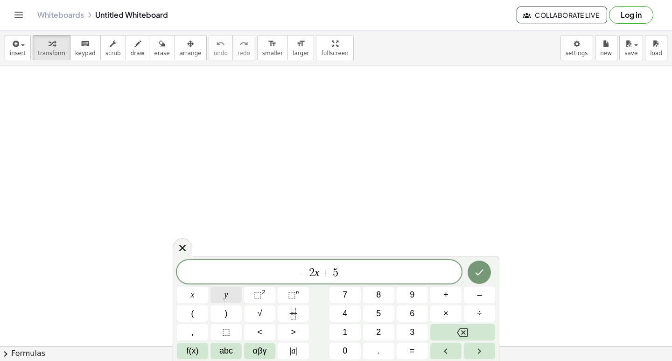
click at [227, 289] on span "y" at bounding box center [227, 295] width 4 height 13
click at [408, 349] on button "=" at bounding box center [412, 351] width 31 height 16
click at [408, 337] on button "3" at bounding box center [412, 332] width 31 height 16
click at [475, 276] on button "Done" at bounding box center [479, 272] width 23 height 23
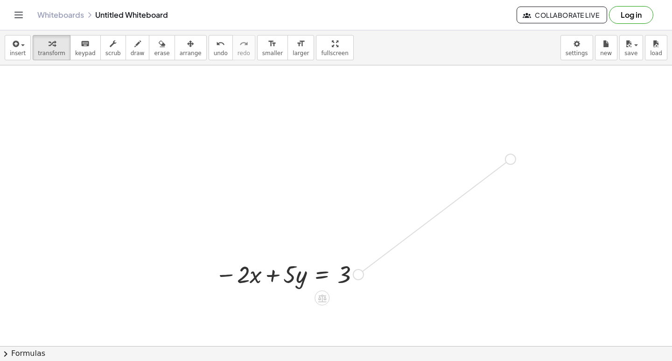
drag, startPoint x: 358, startPoint y: 275, endPoint x: 513, endPoint y: 159, distance: 194.2
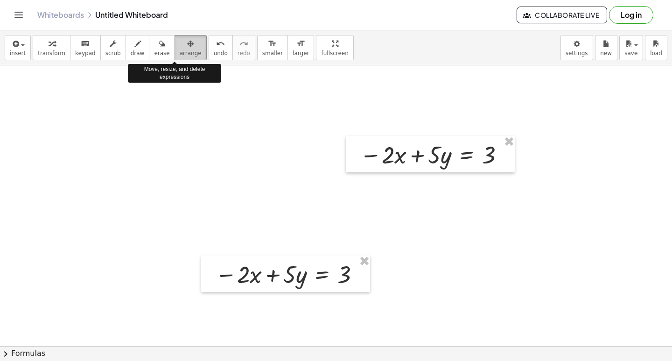
click at [184, 53] on span "arrange" at bounding box center [191, 53] width 22 height 7
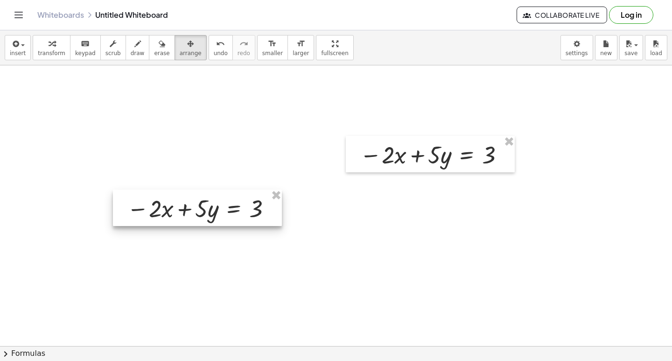
drag, startPoint x: 253, startPoint y: 278, endPoint x: 499, endPoint y: 152, distance: 276.7
click at [113, 190] on div at bounding box center [197, 208] width 169 height 36
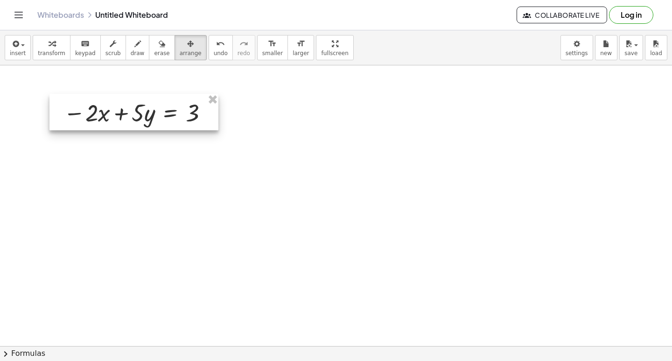
drag, startPoint x: 89, startPoint y: 143, endPoint x: 76, endPoint y: 111, distance: 34.9
click at [90, 119] on div at bounding box center [133, 112] width 169 height 36
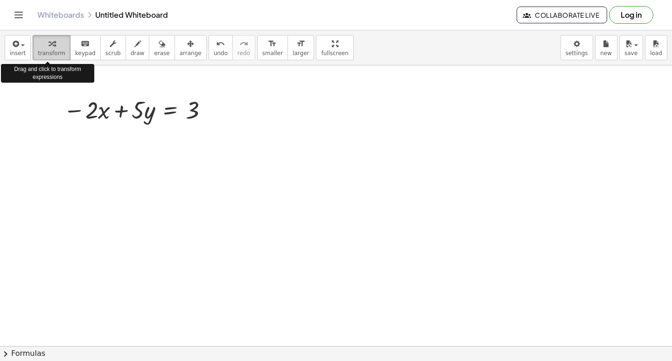
click at [52, 43] on div "button" at bounding box center [52, 43] width 28 height 11
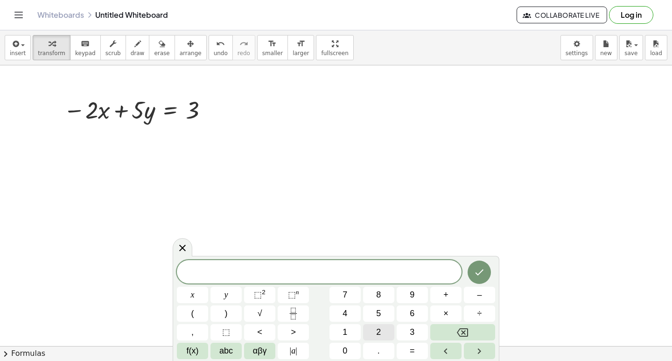
click at [381, 328] on span "2" at bounding box center [378, 332] width 5 height 13
click at [203, 295] on button "x" at bounding box center [192, 295] width 31 height 16
click at [451, 293] on button "+" at bounding box center [446, 295] width 31 height 16
click at [351, 293] on button "7" at bounding box center [345, 295] width 31 height 16
click at [233, 293] on button "y" at bounding box center [226, 295] width 31 height 16
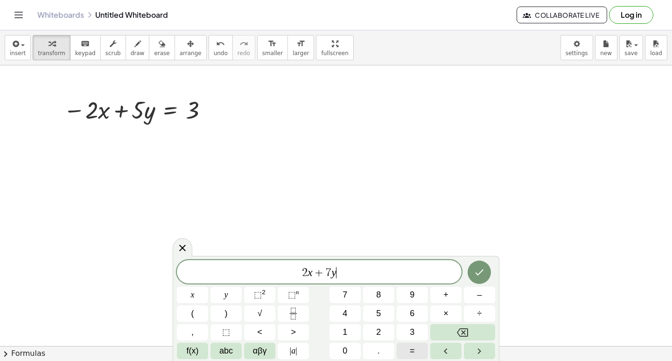
click at [412, 344] on button "=" at bounding box center [412, 351] width 31 height 16
click at [413, 296] on span "9" at bounding box center [412, 295] width 5 height 13
click at [480, 271] on icon "Done" at bounding box center [479, 272] width 11 height 11
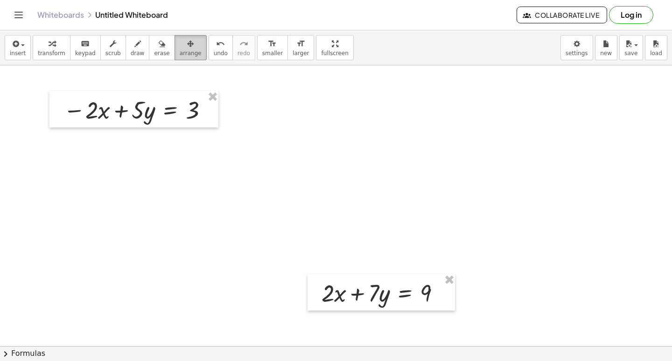
click at [180, 55] on span "arrange" at bounding box center [191, 53] width 22 height 7
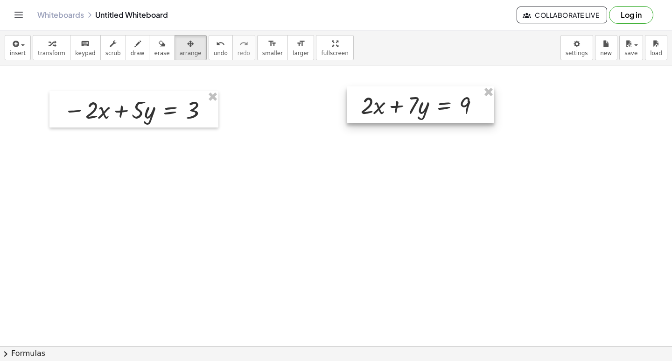
drag, startPoint x: 360, startPoint y: 289, endPoint x: 399, endPoint y: 101, distance: 191.8
click at [399, 101] on div at bounding box center [421, 104] width 148 height 36
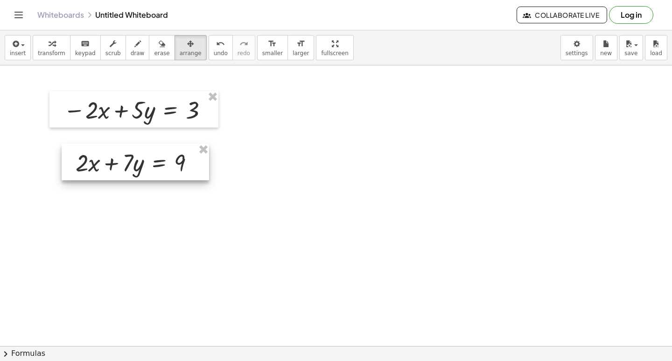
drag, startPoint x: 397, startPoint y: 108, endPoint x: 112, endPoint y: 165, distance: 290.6
click at [112, 165] on div at bounding box center [136, 162] width 148 height 36
click at [33, 43] on button "transform" at bounding box center [52, 47] width 38 height 25
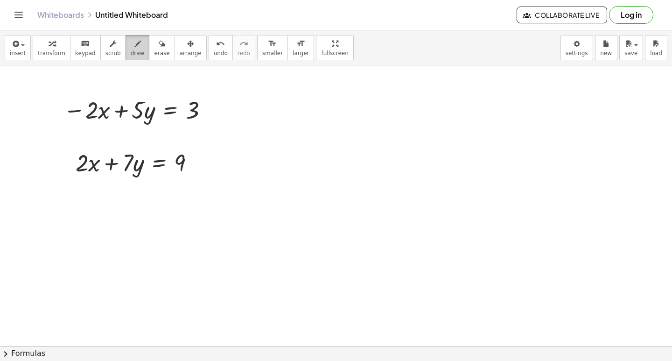
click at [131, 41] on div "button" at bounding box center [138, 43] width 14 height 11
drag, startPoint x: 57, startPoint y: 73, endPoint x: 80, endPoint y: 180, distance: 109.4
drag, startPoint x: 117, startPoint y: 193, endPoint x: 120, endPoint y: 198, distance: 5.4
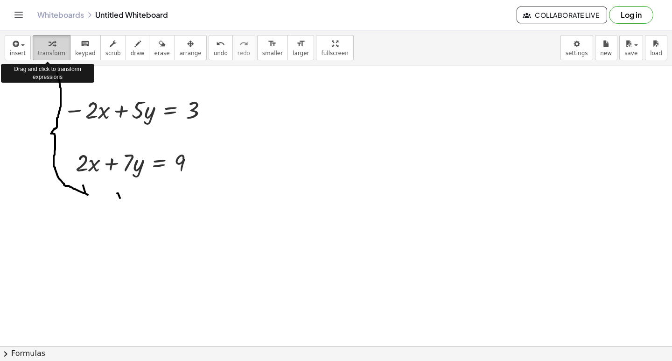
click at [41, 48] on div "button" at bounding box center [52, 43] width 28 height 11
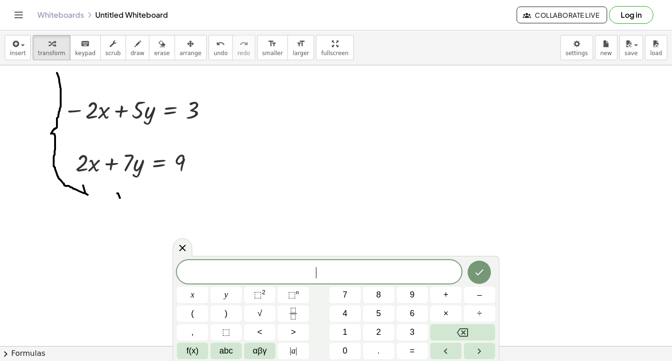
click at [427, 266] on span "​" at bounding box center [319, 272] width 285 height 13
click at [385, 314] on button "5" at bounding box center [378, 313] width 31 height 16
click at [223, 290] on button "y" at bounding box center [226, 295] width 31 height 16
click at [442, 299] on button "+" at bounding box center [446, 295] width 31 height 16
click at [438, 297] on button "+" at bounding box center [446, 295] width 31 height 16
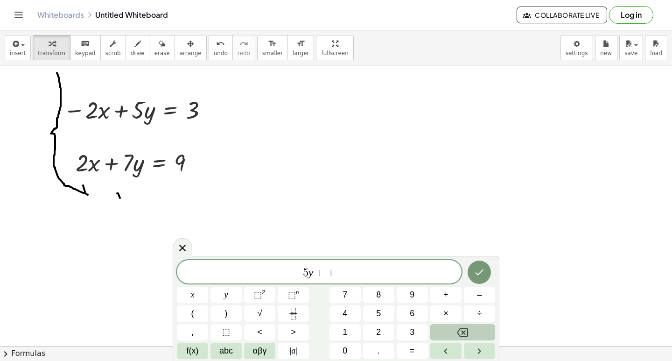
click at [474, 334] on button "Backspace" at bounding box center [463, 332] width 65 height 16
click at [346, 288] on button "7" at bounding box center [345, 295] width 31 height 16
click at [226, 299] on button "y" at bounding box center [226, 295] width 31 height 16
click at [402, 354] on button "=" at bounding box center [412, 351] width 31 height 16
click at [414, 327] on span "3" at bounding box center [412, 332] width 5 height 13
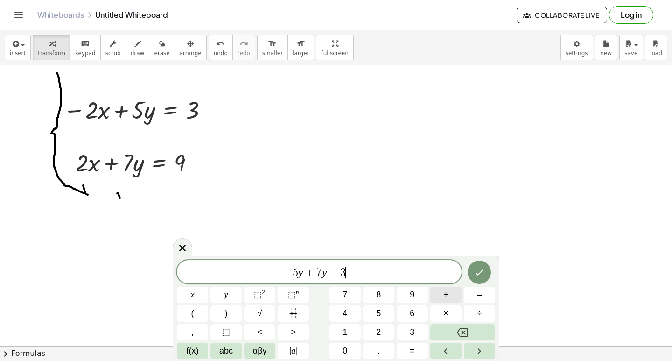
click at [440, 297] on button "+" at bounding box center [446, 295] width 31 height 16
click at [422, 299] on button "9" at bounding box center [412, 295] width 31 height 16
click at [480, 278] on button "Done" at bounding box center [479, 272] width 23 height 23
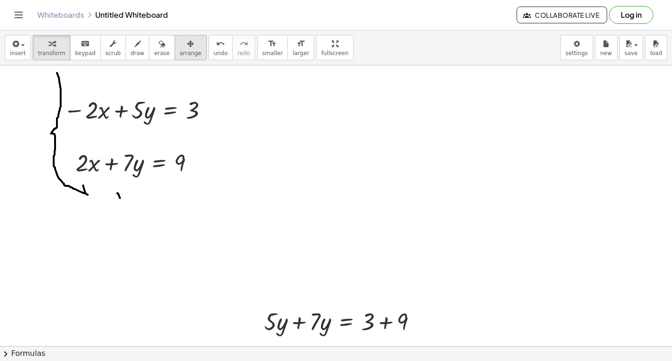
click at [180, 46] on div "button" at bounding box center [191, 43] width 22 height 11
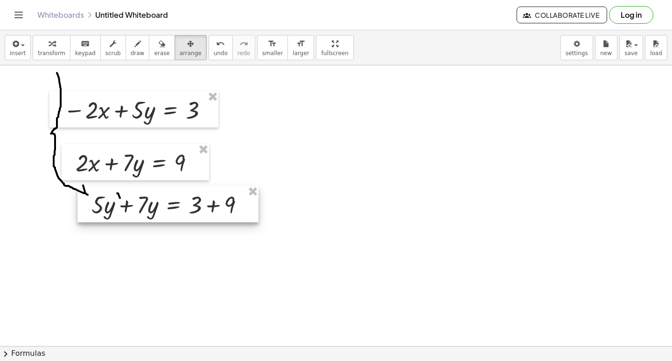
drag, startPoint x: 350, startPoint y: 334, endPoint x: 170, endPoint y: 214, distance: 216.3
click at [170, 214] on div at bounding box center [168, 204] width 181 height 36
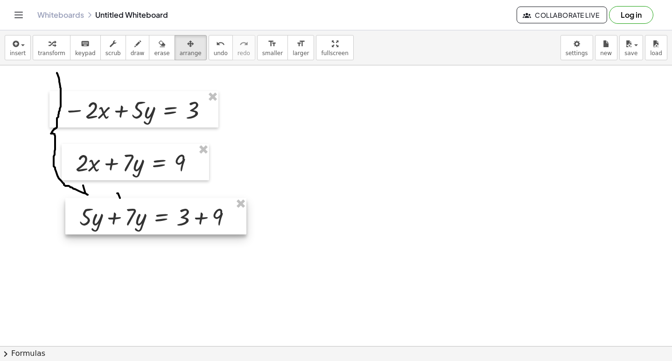
drag, startPoint x: 169, startPoint y: 214, endPoint x: 165, endPoint y: 230, distance: 16.5
click at [165, 230] on div at bounding box center [155, 216] width 181 height 36
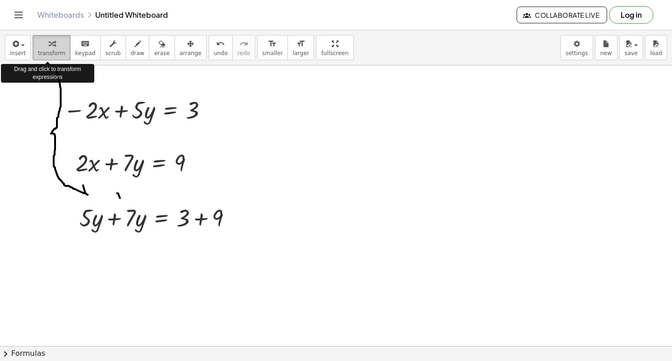
click at [38, 45] on div "button" at bounding box center [52, 43] width 28 height 11
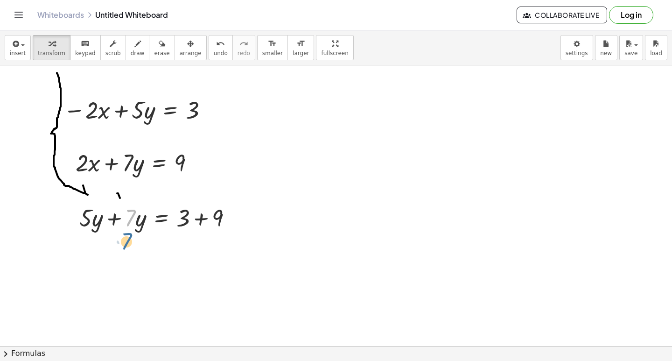
drag, startPoint x: 135, startPoint y: 221, endPoint x: 134, endPoint y: 208, distance: 13.1
click at [132, 222] on div at bounding box center [159, 217] width 169 height 32
click at [117, 217] on div at bounding box center [159, 217] width 169 height 32
click at [117, 216] on div at bounding box center [159, 217] width 169 height 32
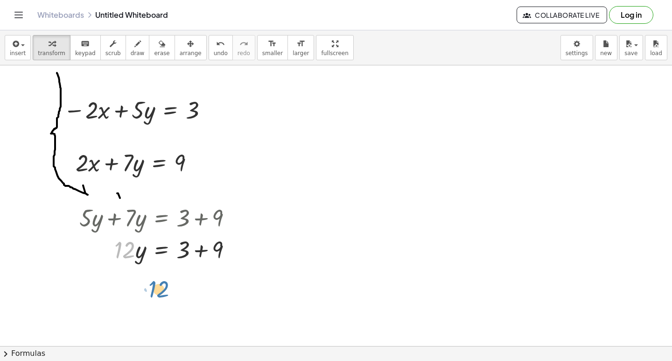
drag, startPoint x: 128, startPoint y: 245, endPoint x: 134, endPoint y: 215, distance: 30.0
click at [137, 249] on div at bounding box center [159, 249] width 169 height 32
click at [200, 252] on div at bounding box center [159, 249] width 169 height 32
drag, startPoint x: 130, startPoint y: 250, endPoint x: 135, endPoint y: 265, distance: 15.4
click at [162, 218] on div "+ · 5 · y + · 7 · y = + 3 + 9 · 12 · y = + 3 + 9 · y = · 12 12" at bounding box center [162, 218] width 0 height 0
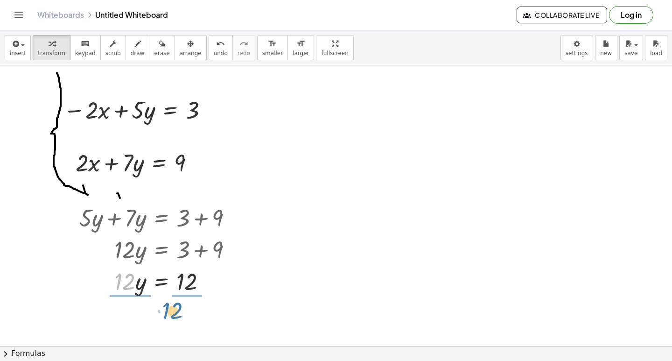
drag, startPoint x: 119, startPoint y: 278, endPoint x: 168, endPoint y: 298, distance: 53.2
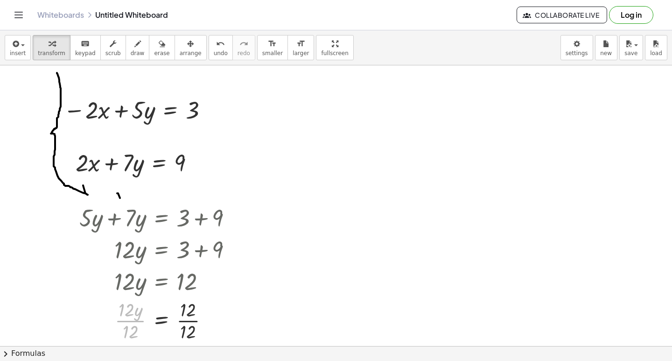
drag, startPoint x: 139, startPoint y: 321, endPoint x: 303, endPoint y: 351, distance: 166.6
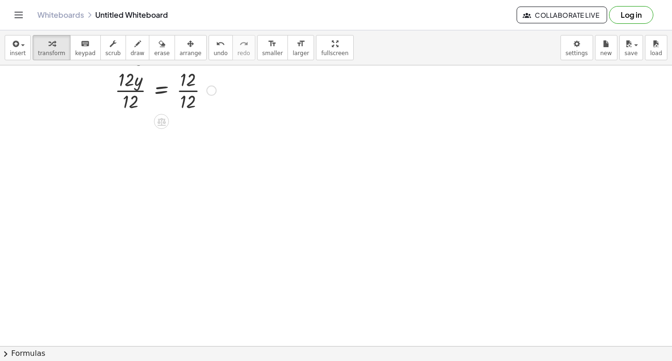
scroll to position [249, 0]
click at [664, 343] on div at bounding box center [336, 127] width 672 height 622
drag, startPoint x: 350, startPoint y: 288, endPoint x: 349, endPoint y: 295, distance: 7.1
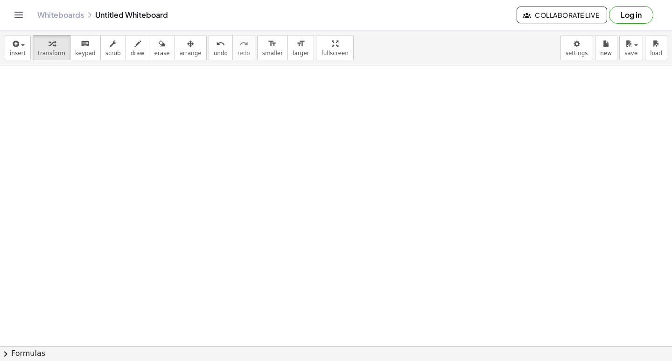
click at [349, 295] on div at bounding box center [336, 90] width 672 height 622
click at [354, 299] on div at bounding box center [336, 90] width 672 height 622
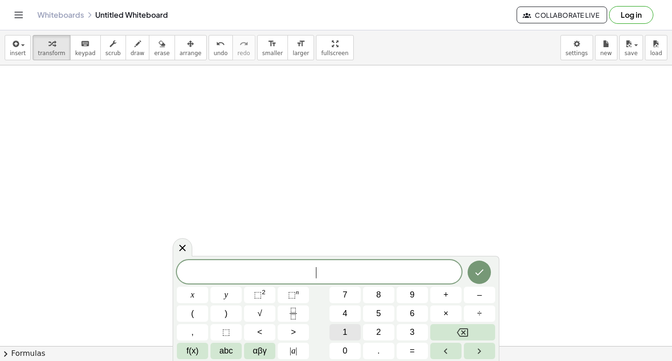
click at [344, 339] on button "1" at bounding box center [345, 332] width 31 height 16
click at [340, 345] on button "0" at bounding box center [345, 351] width 31 height 16
click at [199, 295] on button "x" at bounding box center [192, 295] width 31 height 16
click at [478, 290] on span "–" at bounding box center [479, 295] width 5 height 13
click at [373, 315] on button "5" at bounding box center [378, 313] width 31 height 16
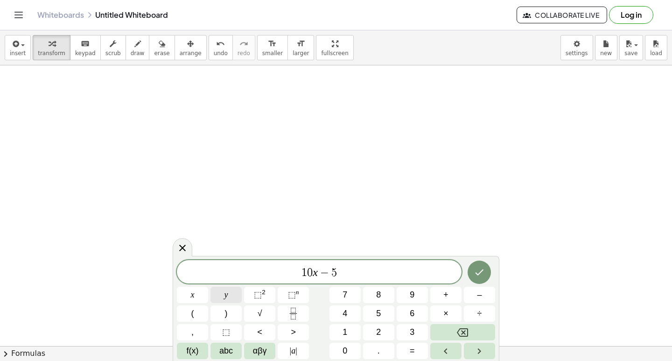
click at [234, 297] on button "y" at bounding box center [226, 295] width 31 height 16
click at [414, 350] on span "=" at bounding box center [412, 351] width 5 height 13
click at [347, 335] on span "1" at bounding box center [345, 332] width 5 height 13
click at [345, 339] on button "1" at bounding box center [345, 332] width 31 height 16
click at [455, 331] on button "Backspace" at bounding box center [463, 332] width 65 height 16
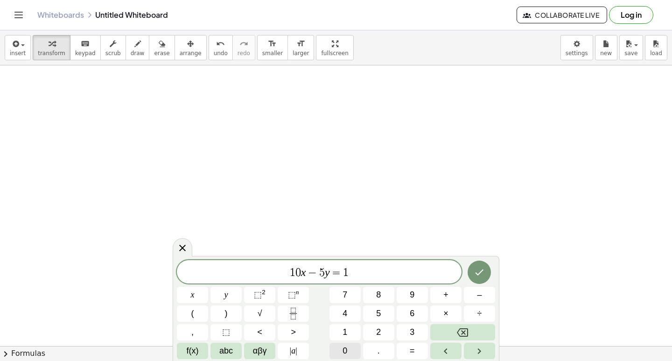
click at [343, 346] on button "0" at bounding box center [345, 351] width 31 height 16
click at [484, 263] on button "Done" at bounding box center [479, 272] width 23 height 23
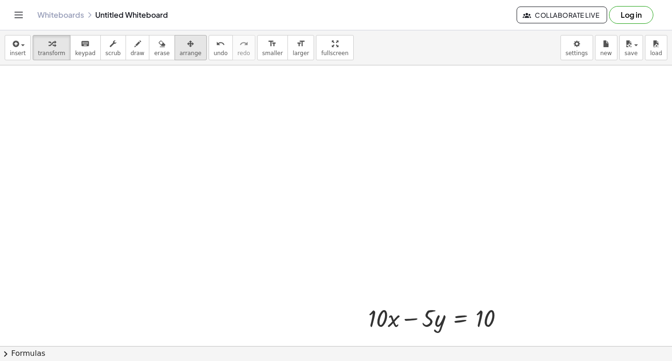
click at [184, 44] on div "button" at bounding box center [191, 43] width 22 height 11
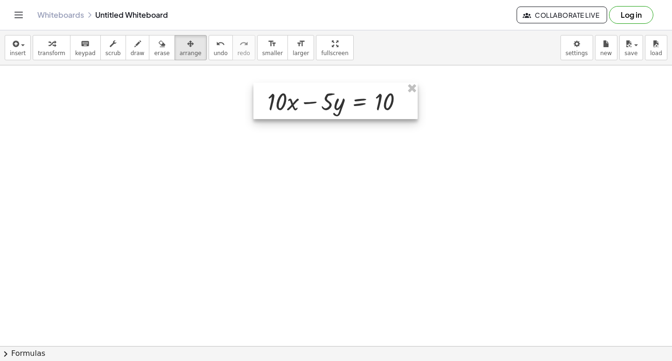
drag, startPoint x: 356, startPoint y: 305, endPoint x: 247, endPoint y: 89, distance: 242.4
click at [254, 89] on div at bounding box center [336, 101] width 164 height 36
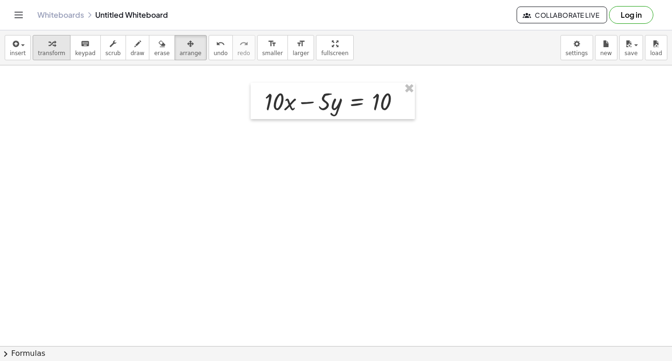
click at [51, 49] on icon "button" at bounding box center [52, 43] width 7 height 11
click at [321, 269] on div at bounding box center [336, 90] width 672 height 622
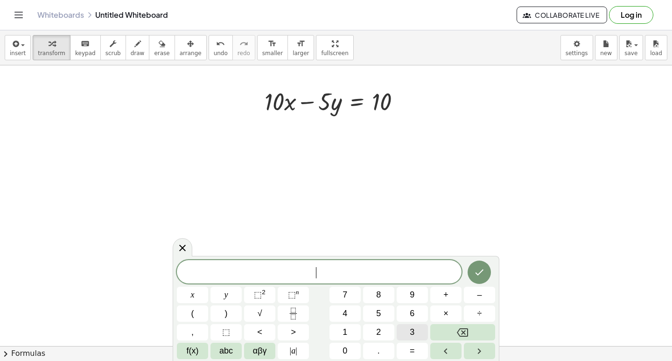
click at [391, 331] on div "​ x y ⬚ 2 ⬚ n 7 8 9 + – ( ) √ 4 5 6 × ÷ , ⬚ < > 1 2 3 f(x) abc αβγ | a | 0 . =" at bounding box center [336, 309] width 318 height 99
click at [413, 333] on button "3" at bounding box center [412, 332] width 31 height 16
click at [190, 288] on button "x" at bounding box center [192, 295] width 31 height 16
click at [432, 289] on button "+" at bounding box center [446, 295] width 31 height 16
click at [372, 311] on button "5" at bounding box center [378, 313] width 31 height 16
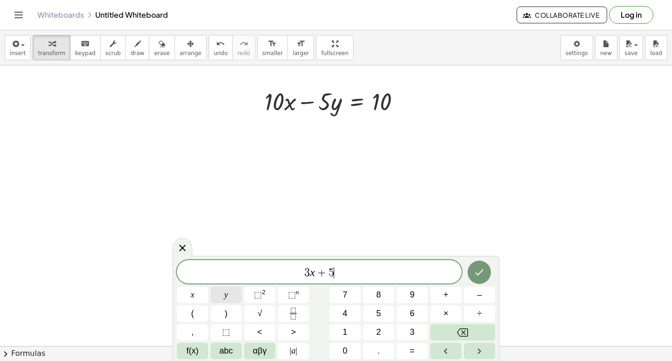
click at [231, 295] on button "y" at bounding box center [226, 295] width 31 height 16
click at [414, 350] on span "=" at bounding box center [412, 351] width 5 height 13
click at [342, 329] on button "1" at bounding box center [345, 332] width 31 height 16
click at [408, 311] on button "6" at bounding box center [412, 313] width 31 height 16
click at [471, 269] on button "Done" at bounding box center [479, 272] width 23 height 23
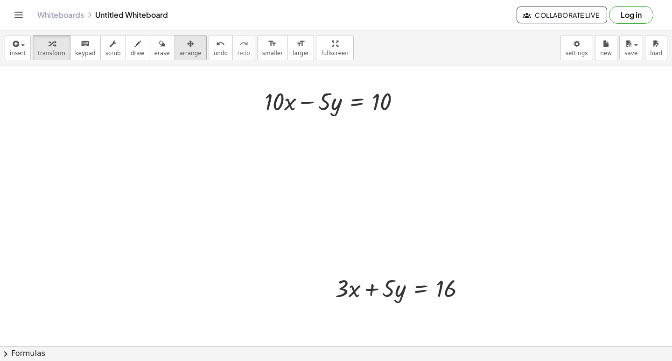
click at [181, 53] on span "arrange" at bounding box center [191, 53] width 22 height 7
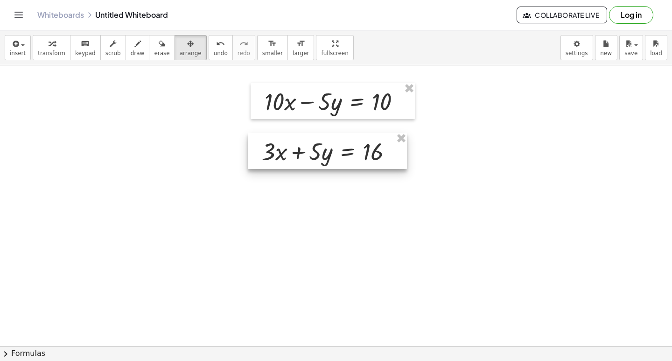
drag, startPoint x: 403, startPoint y: 298, endPoint x: 329, endPoint y: 161, distance: 155.6
click at [329, 161] on div at bounding box center [327, 151] width 159 height 36
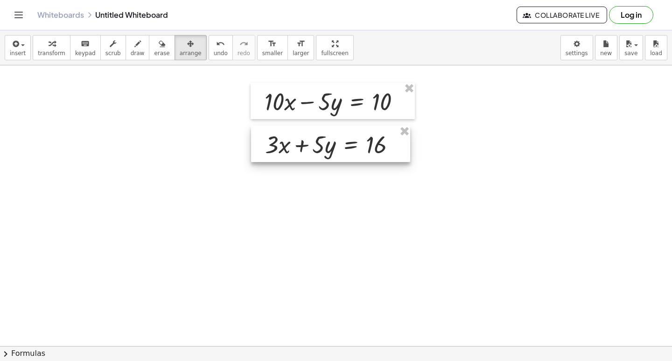
drag, startPoint x: 332, startPoint y: 160, endPoint x: 335, endPoint y: 154, distance: 7.3
click at [335, 154] on div at bounding box center [330, 144] width 159 height 36
click at [134, 42] on icon "button" at bounding box center [137, 43] width 7 height 11
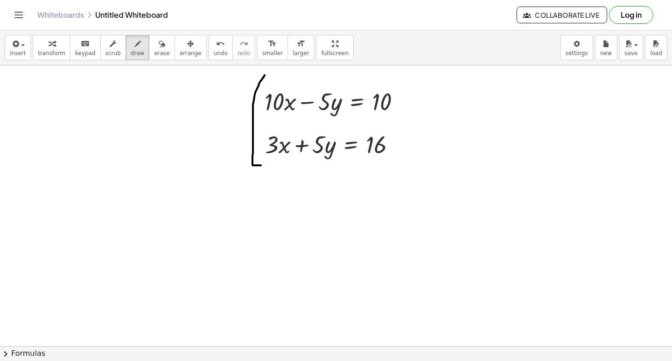
drag, startPoint x: 265, startPoint y: 75, endPoint x: 281, endPoint y: 164, distance: 90.7
click at [281, 167] on div at bounding box center [336, 90] width 672 height 622
drag, startPoint x: 264, startPoint y: 77, endPoint x: 275, endPoint y: 77, distance: 11.2
click at [275, 77] on div at bounding box center [336, 90] width 672 height 622
drag, startPoint x: 345, startPoint y: 94, endPoint x: 309, endPoint y: 127, distance: 48.9
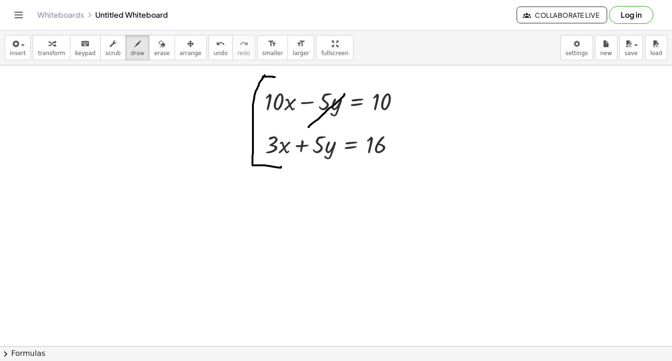
click at [309, 127] on div at bounding box center [336, 90] width 672 height 622
drag, startPoint x: 341, startPoint y: 133, endPoint x: 304, endPoint y: 169, distance: 51.8
click at [304, 169] on div at bounding box center [336, 90] width 672 height 622
drag, startPoint x: 280, startPoint y: 184, endPoint x: 420, endPoint y: 174, distance: 140.9
click at [420, 174] on div at bounding box center [336, 90] width 672 height 622
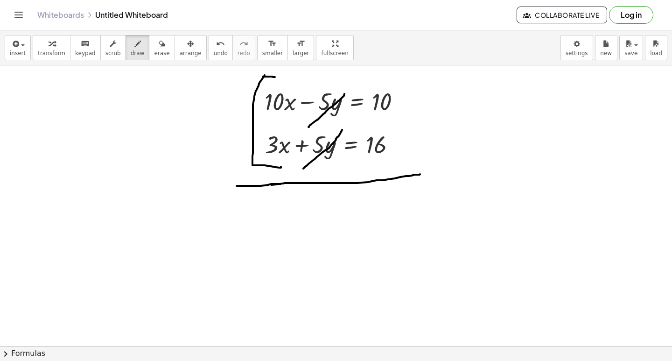
drag, startPoint x: 279, startPoint y: 184, endPoint x: 237, endPoint y: 186, distance: 42.5
click at [237, 186] on div at bounding box center [336, 90] width 672 height 622
click at [379, 296] on div at bounding box center [336, 90] width 672 height 622
click at [59, 42] on div "button" at bounding box center [52, 43] width 28 height 11
click at [356, 293] on div at bounding box center [336, 90] width 672 height 622
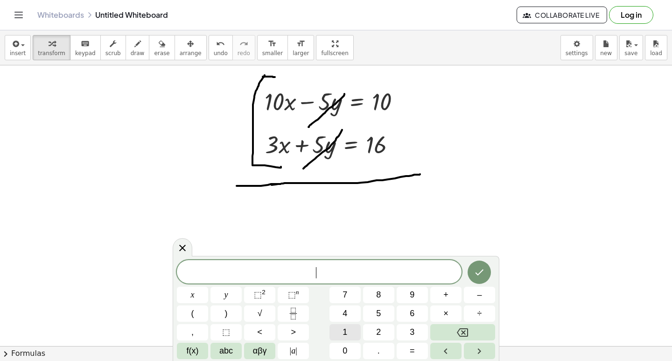
click at [350, 333] on button "1" at bounding box center [345, 332] width 31 height 16
click at [342, 347] on button "0" at bounding box center [345, 351] width 31 height 16
click at [199, 293] on button "x" at bounding box center [192, 295] width 31 height 16
click at [438, 293] on button "+" at bounding box center [446, 295] width 31 height 16
click at [405, 327] on button "3" at bounding box center [412, 332] width 31 height 16
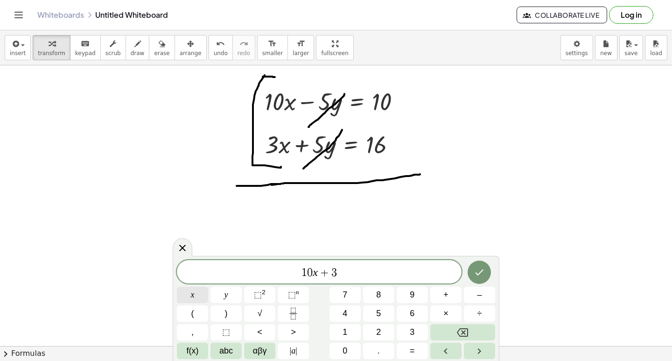
click at [195, 293] on button "x" at bounding box center [192, 295] width 31 height 16
click at [415, 350] on button "=" at bounding box center [412, 351] width 31 height 16
click at [353, 332] on button "1" at bounding box center [345, 332] width 31 height 16
click at [350, 345] on button "0" at bounding box center [345, 351] width 31 height 16
click at [447, 295] on span "+" at bounding box center [446, 295] width 5 height 13
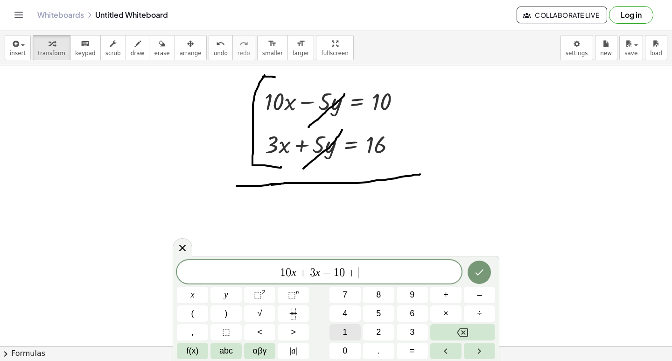
click at [352, 330] on button "1" at bounding box center [345, 332] width 31 height 16
click at [414, 307] on span "6" at bounding box center [412, 313] width 5 height 13
click at [475, 271] on icon "Done" at bounding box center [479, 272] width 11 height 11
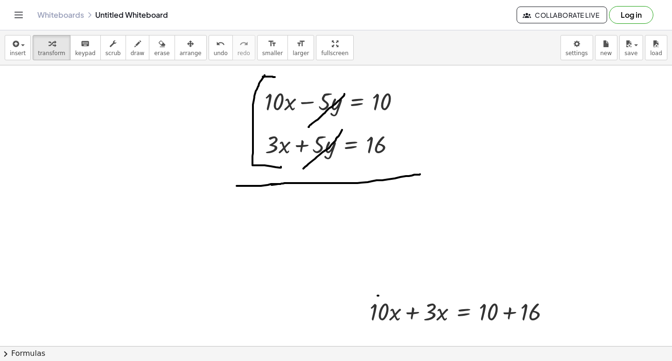
drag, startPoint x: 168, startPoint y: 45, endPoint x: 243, endPoint y: 130, distance: 113.5
click at [180, 46] on div "button" at bounding box center [191, 43] width 22 height 11
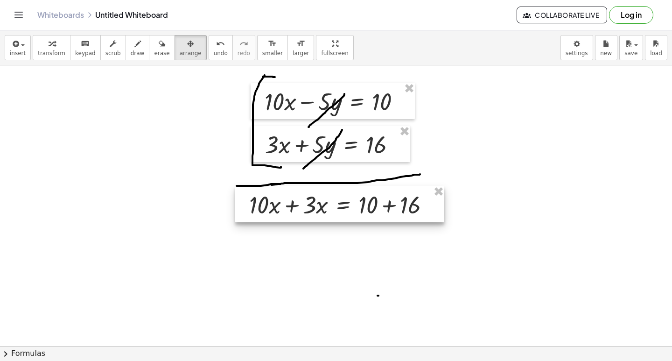
drag, startPoint x: 451, startPoint y: 316, endPoint x: 330, endPoint y: 209, distance: 161.1
click at [330, 209] on div at bounding box center [339, 204] width 209 height 36
click at [51, 51] on span "transform" at bounding box center [52, 53] width 28 height 7
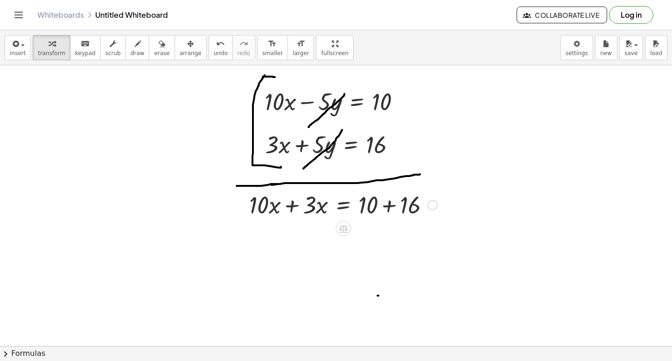
click at [292, 207] on div at bounding box center [344, 204] width 198 height 32
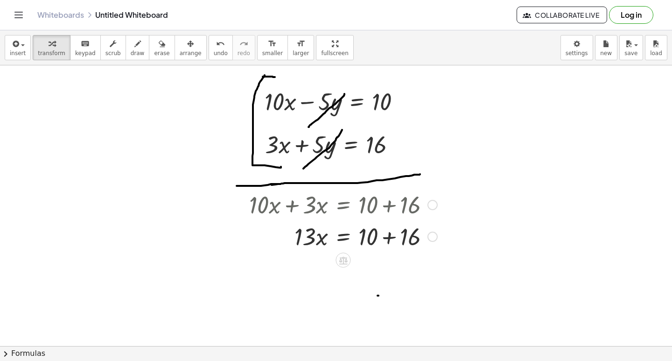
click at [389, 238] on div at bounding box center [344, 236] width 198 height 32
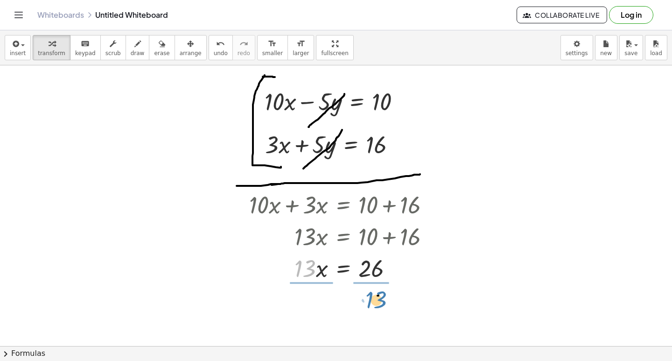
drag, startPoint x: 304, startPoint y: 272, endPoint x: 360, endPoint y: 285, distance: 58.1
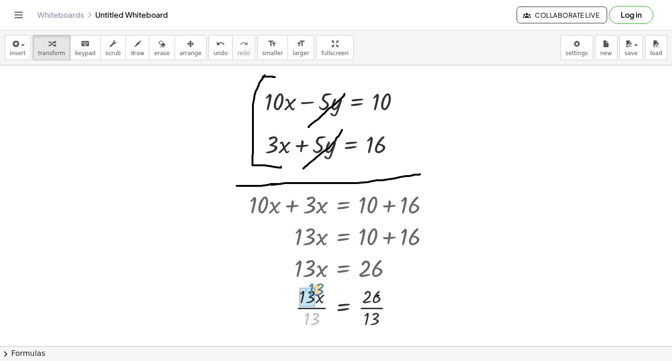
drag, startPoint x: 313, startPoint y: 316, endPoint x: 313, endPoint y: 260, distance: 56.5
click at [216, 48] on icon "undo" at bounding box center [220, 43] width 9 height 11
drag, startPoint x: 306, startPoint y: 261, endPoint x: 304, endPoint y: 256, distance: 5.0
click at [307, 256] on div at bounding box center [342, 268] width 197 height 32
drag, startPoint x: 316, startPoint y: 264, endPoint x: 311, endPoint y: 267, distance: 5.4
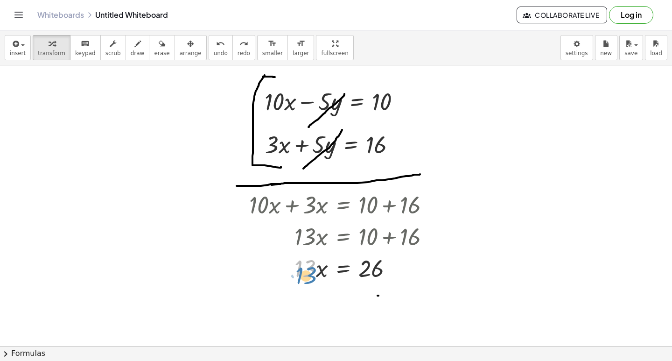
click at [313, 270] on div at bounding box center [342, 268] width 197 height 32
drag, startPoint x: 314, startPoint y: 273, endPoint x: 382, endPoint y: 296, distance: 72.1
click at [382, 296] on div "− · 2 · x + · 5 · y = 3 + · 2 · x + · 7 · y = 9 + · 5 · y + · 7 · y = + 3 + 9 ·…" at bounding box center [336, 90] width 672 height 622
click at [373, 307] on div at bounding box center [344, 306] width 198 height 47
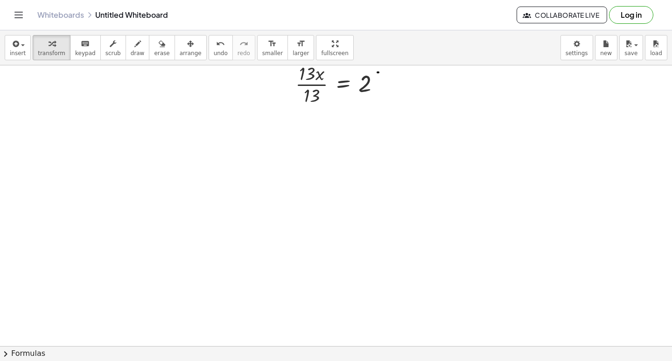
scroll to position [553, 0]
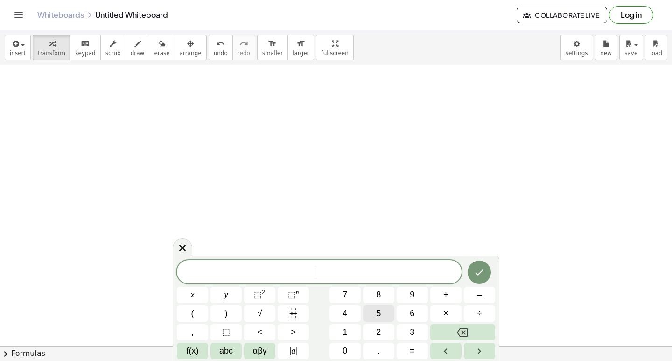
click at [386, 312] on button "5" at bounding box center [378, 313] width 31 height 16
click at [194, 292] on button "x" at bounding box center [192, 295] width 31 height 16
click at [442, 296] on button "+" at bounding box center [446, 295] width 31 height 16
click at [353, 294] on button "7" at bounding box center [345, 295] width 31 height 16
click at [229, 290] on button "y" at bounding box center [226, 295] width 31 height 16
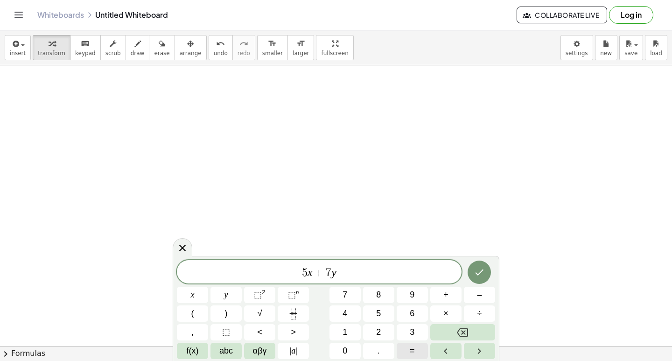
click at [407, 347] on button "=" at bounding box center [412, 351] width 31 height 16
click at [385, 332] on button "2" at bounding box center [378, 332] width 31 height 16
click at [353, 319] on button "4" at bounding box center [345, 313] width 31 height 16
click at [469, 261] on div at bounding box center [479, 272] width 31 height 24
click at [477, 268] on icon "Done" at bounding box center [479, 272] width 11 height 11
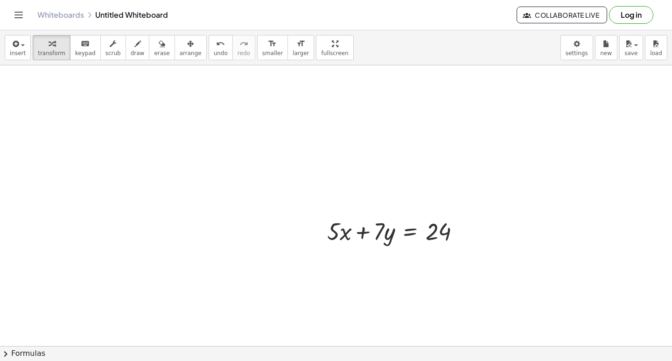
click at [177, 56] on button "arrange" at bounding box center [191, 47] width 32 height 25
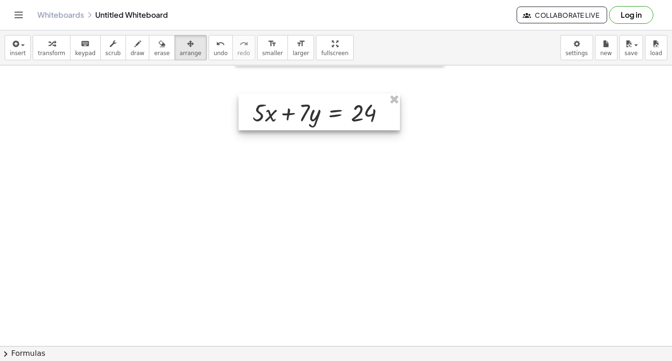
drag, startPoint x: 415, startPoint y: 243, endPoint x: 177, endPoint y: 118, distance: 268.6
click at [239, 127] on div at bounding box center [320, 112] width 162 height 36
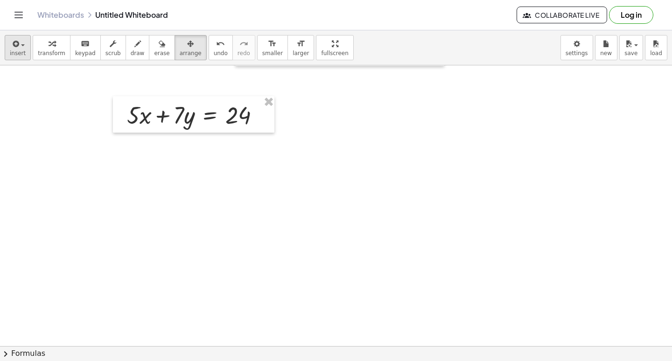
click at [28, 53] on div "insert select one: Math Expression Function Text Youtube Video Graphing Geometr…" at bounding box center [336, 47] width 672 height 35
click at [50, 42] on icon "button" at bounding box center [52, 43] width 7 height 11
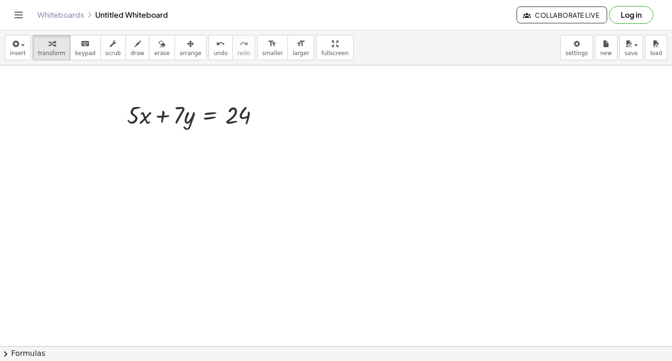
drag, startPoint x: 503, startPoint y: 207, endPoint x: 457, endPoint y: 210, distance: 46.3
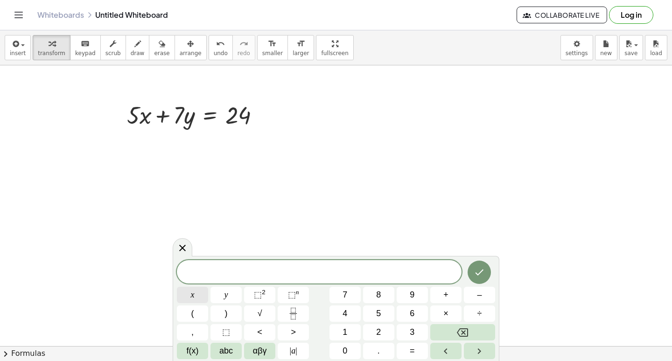
click at [200, 291] on button "x" at bounding box center [192, 295] width 31 height 16
click at [415, 353] on button "=" at bounding box center [412, 351] width 31 height 16
click at [381, 330] on button "2" at bounding box center [378, 332] width 31 height 16
click at [472, 264] on button "Done" at bounding box center [479, 272] width 23 height 23
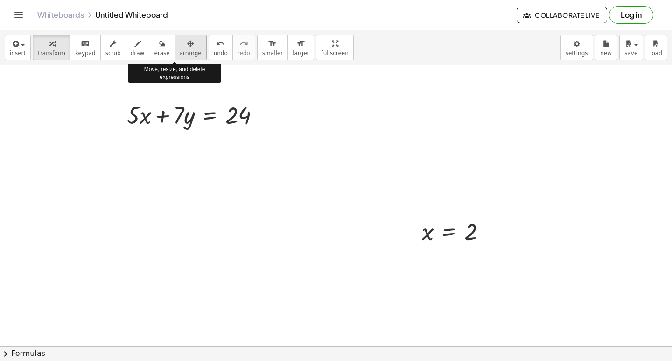
click at [180, 45] on div "button" at bounding box center [191, 43] width 22 height 11
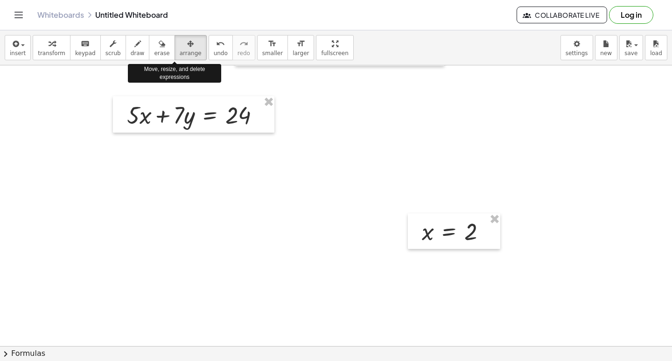
click at [433, 213] on div at bounding box center [454, 230] width 92 height 35
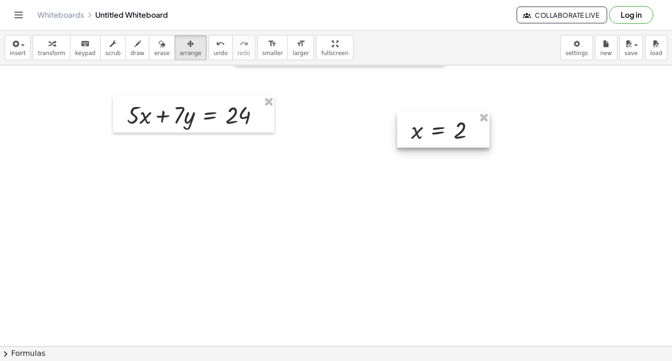
drag, startPoint x: 436, startPoint y: 222, endPoint x: 418, endPoint y: 136, distance: 88.2
click at [419, 136] on div at bounding box center [443, 129] width 92 height 35
click at [57, 43] on div "button" at bounding box center [52, 43] width 28 height 11
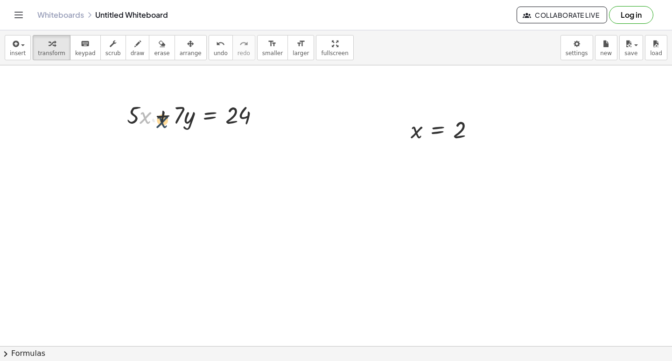
drag, startPoint x: 141, startPoint y: 114, endPoint x: 160, endPoint y: 119, distance: 19.3
click at [160, 119] on div at bounding box center [197, 115] width 150 height 32
drag, startPoint x: 145, startPoint y: 113, endPoint x: 193, endPoint y: 118, distance: 48.3
click at [193, 118] on div at bounding box center [197, 115] width 150 height 32
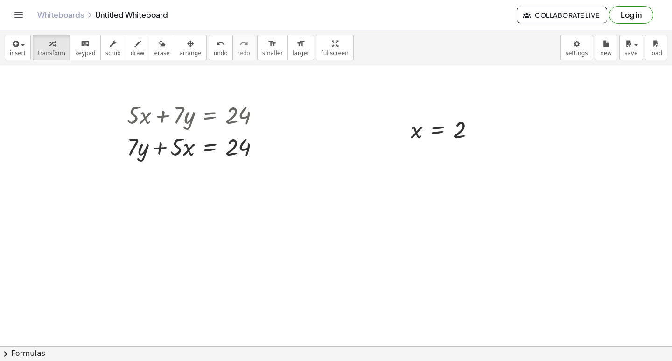
click at [666, 340] on div "− · 2 · x + · 5 · y = 3 + · 2 · x + · 7 · y = 9 + · 5 · y + · 7 · y = + 3 + 9 ·…" at bounding box center [336, 205] width 672 height 281
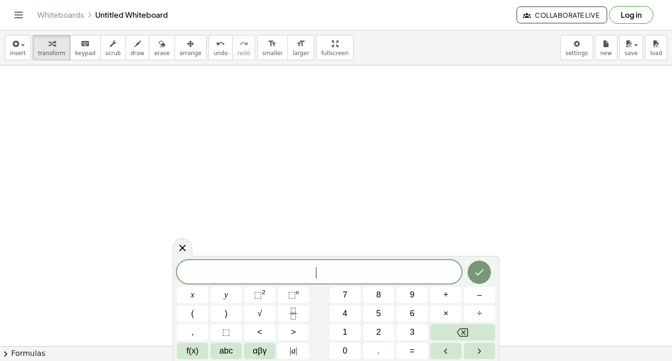
scroll to position [705, 0]
click at [320, 269] on span "​" at bounding box center [319, 272] width 285 height 13
click at [406, 295] on button "9" at bounding box center [412, 295] width 31 height 16
click at [417, 293] on button "9" at bounding box center [412, 295] width 31 height 16
click at [474, 325] on button "Backspace" at bounding box center [463, 332] width 65 height 16
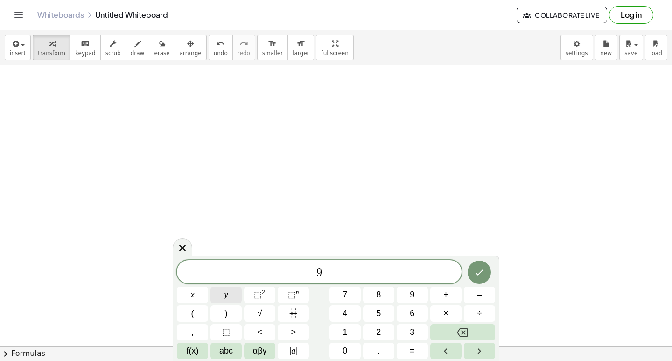
click at [222, 289] on button "y" at bounding box center [226, 295] width 31 height 16
click at [476, 292] on button "–" at bounding box center [479, 295] width 31 height 16
click at [387, 318] on button "5" at bounding box center [378, 313] width 31 height 16
click at [189, 288] on button "x" at bounding box center [192, 295] width 31 height 16
click at [402, 349] on button "=" at bounding box center [412, 351] width 31 height 16
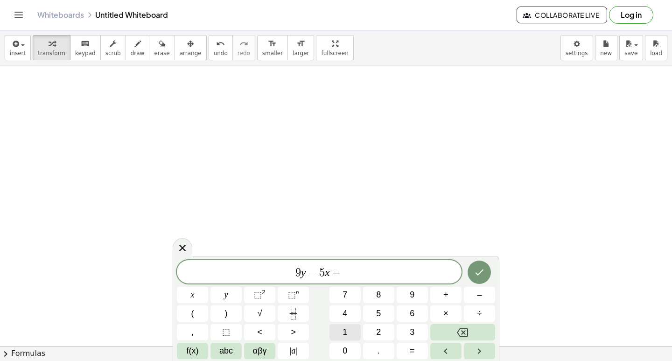
click at [345, 331] on span "1" at bounding box center [345, 332] width 5 height 13
click at [342, 298] on button "7" at bounding box center [345, 295] width 31 height 16
click at [488, 275] on button "Done" at bounding box center [479, 272] width 23 height 23
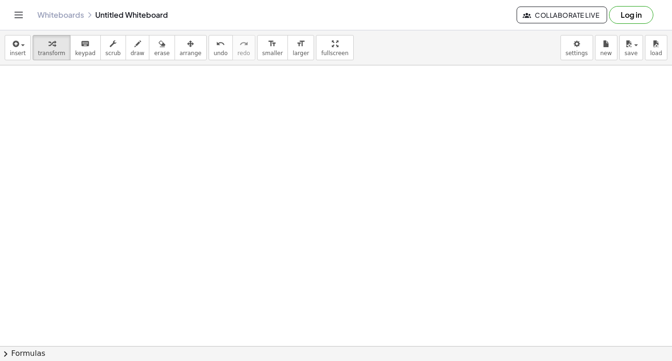
scroll to position [723, 0]
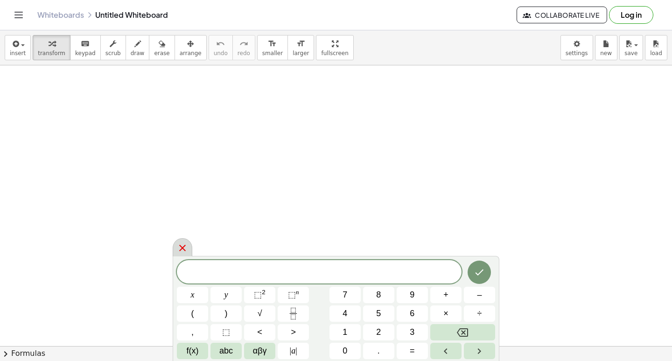
click at [177, 241] on div at bounding box center [183, 247] width 20 height 18
